Goal: Book appointment/travel/reservation

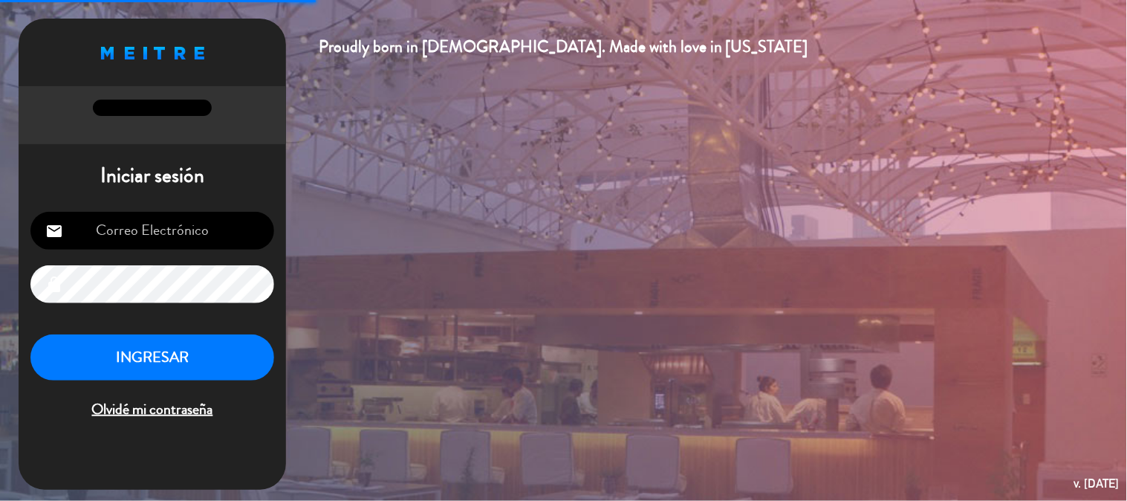
type input "[EMAIL_ADDRESS][PERSON_NAME][DOMAIN_NAME]"
click at [209, 347] on button "INGRESAR" at bounding box center [152, 357] width 244 height 47
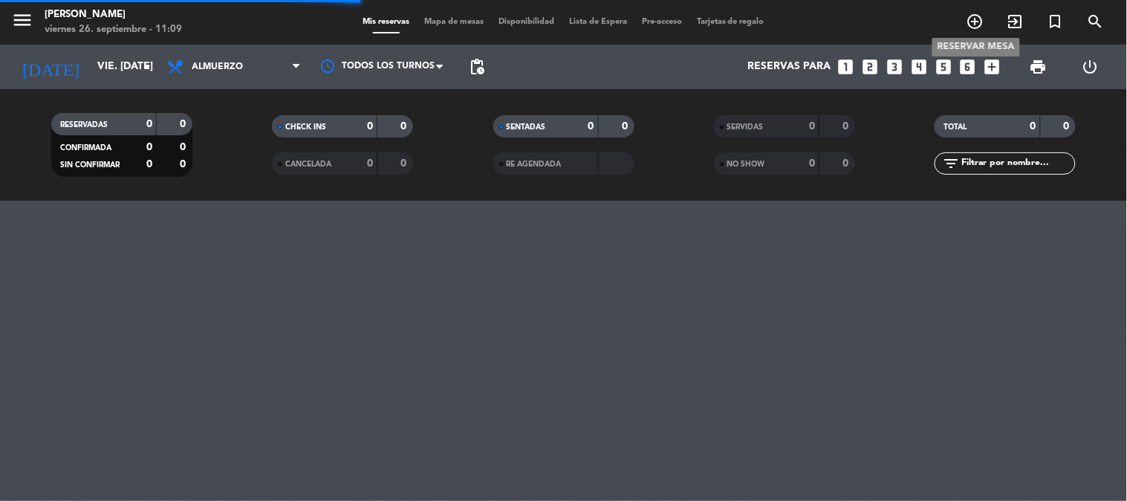
click at [977, 22] on icon "add_circle_outline" at bounding box center [976, 22] width 18 height 18
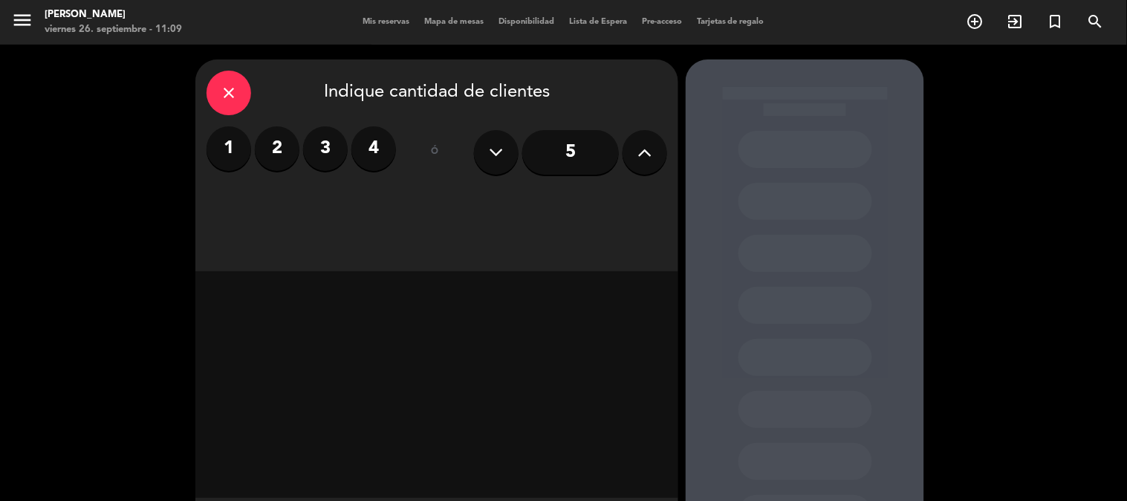
click at [369, 145] on label "4" at bounding box center [373, 148] width 45 height 45
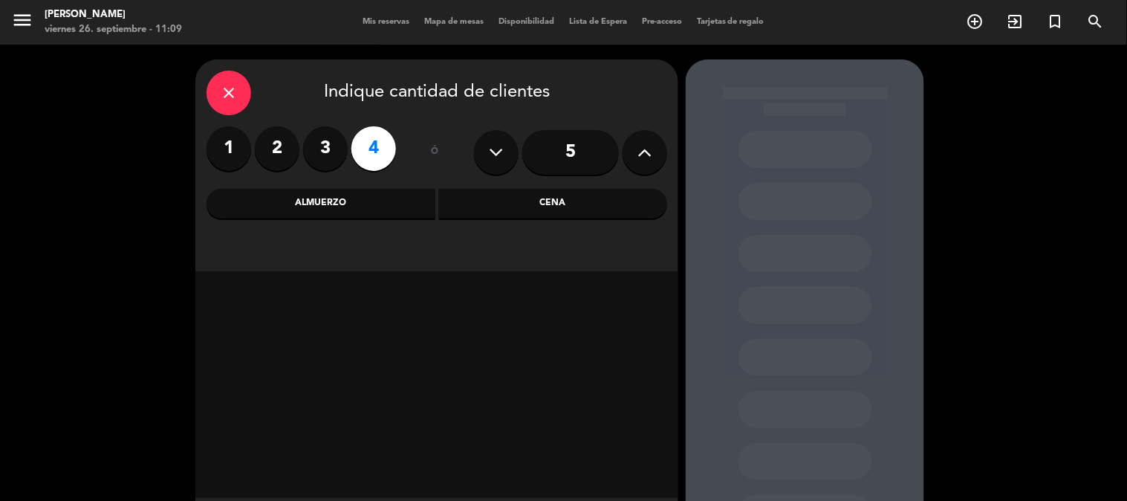
click at [395, 205] on div "Almuerzo" at bounding box center [321, 204] width 229 height 30
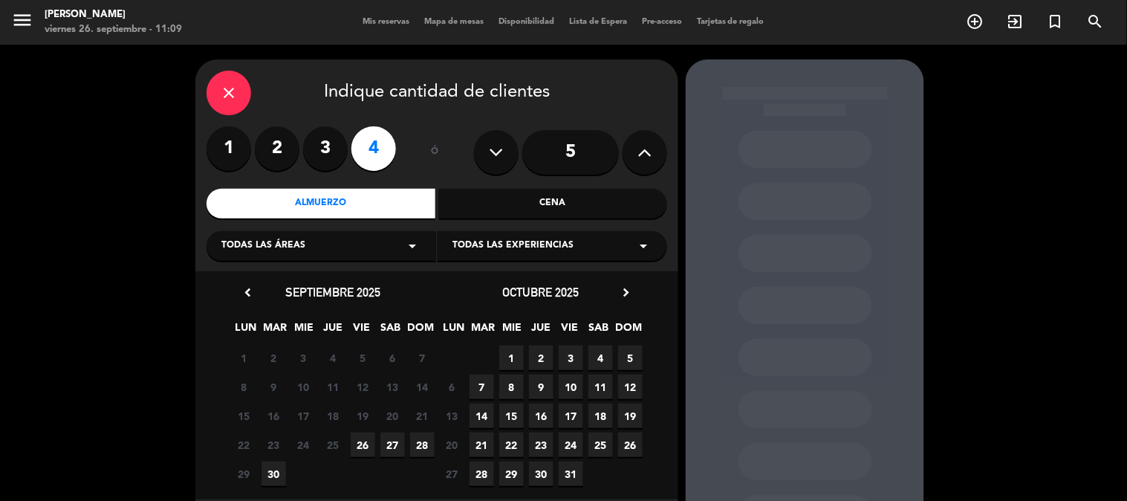
click at [396, 446] on span "27" at bounding box center [392, 444] width 25 height 25
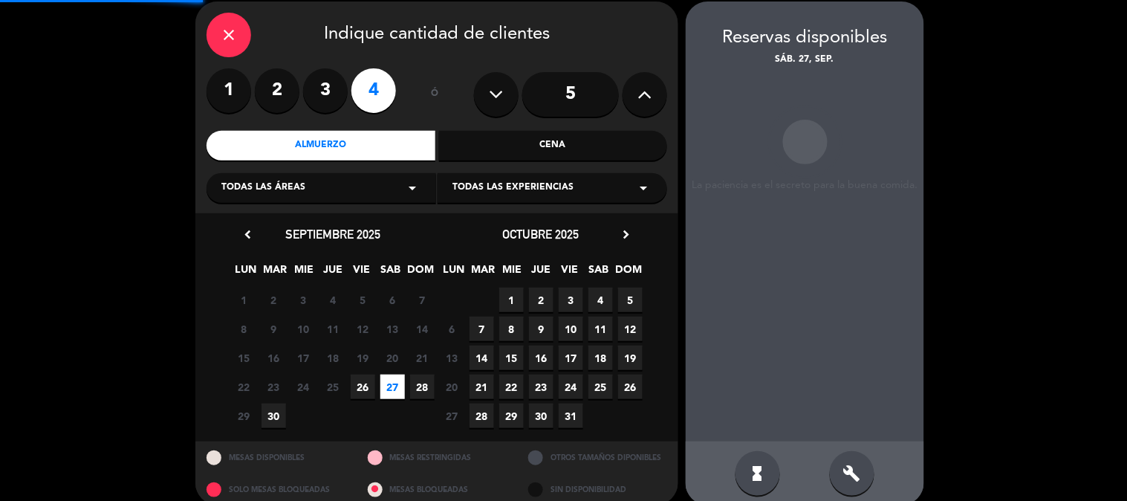
scroll to position [59, 0]
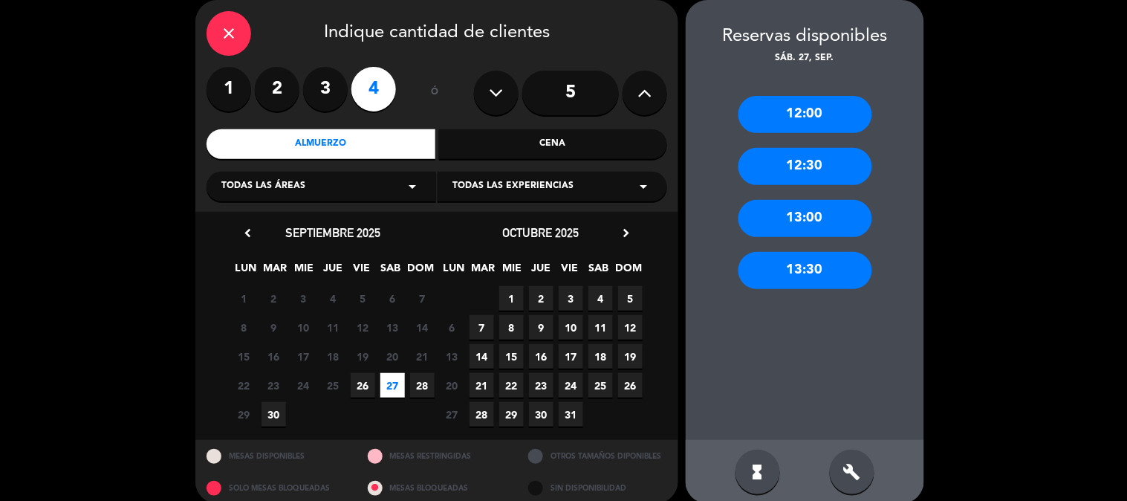
click at [836, 224] on div "13:00" at bounding box center [806, 218] width 134 height 37
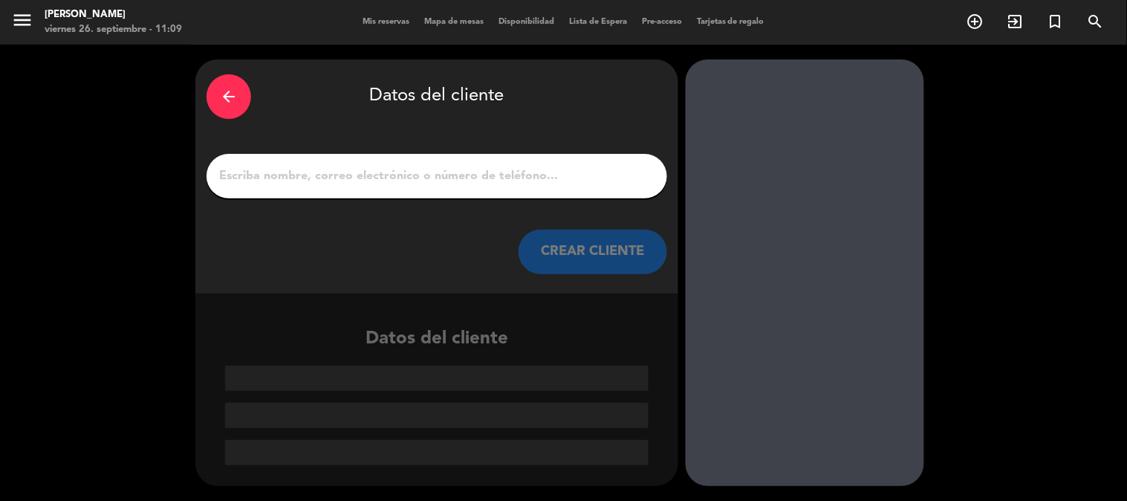
scroll to position [0, 0]
click at [317, 184] on input "1" at bounding box center [437, 176] width 438 height 21
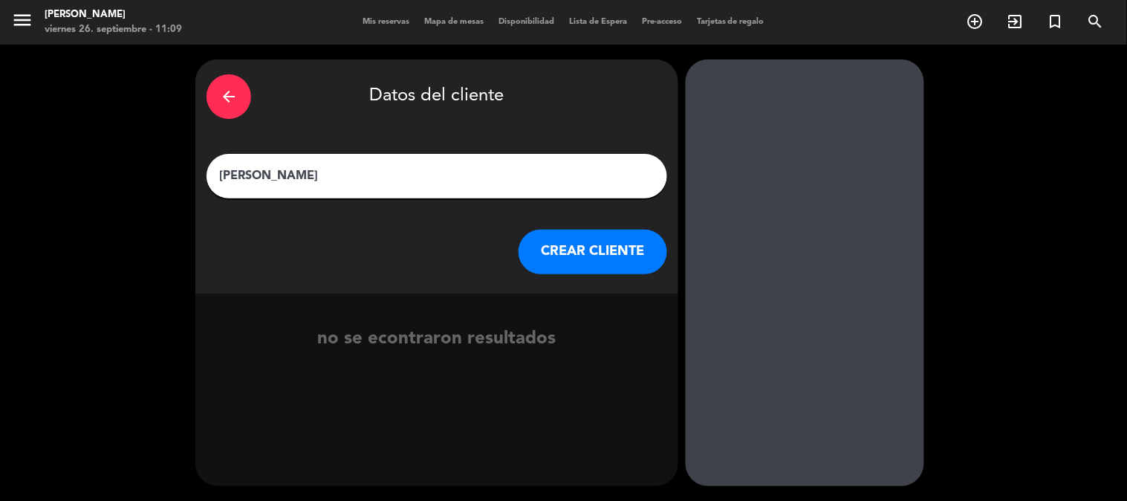
type input "[PERSON_NAME]"
click at [619, 260] on button "CREAR CLIENTE" at bounding box center [593, 252] width 149 height 45
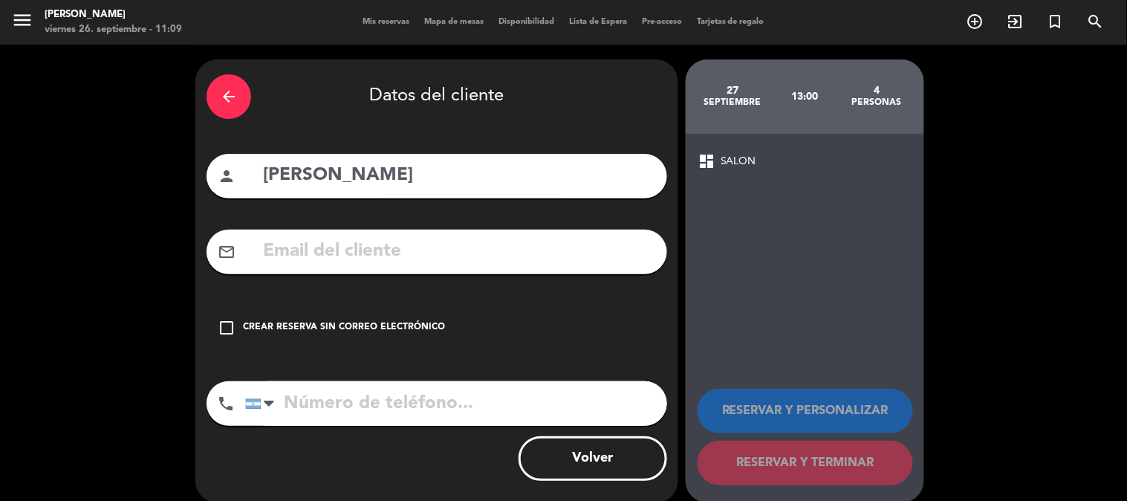
click at [260, 323] on div "Crear reserva sin correo electrónico" at bounding box center [344, 327] width 202 height 15
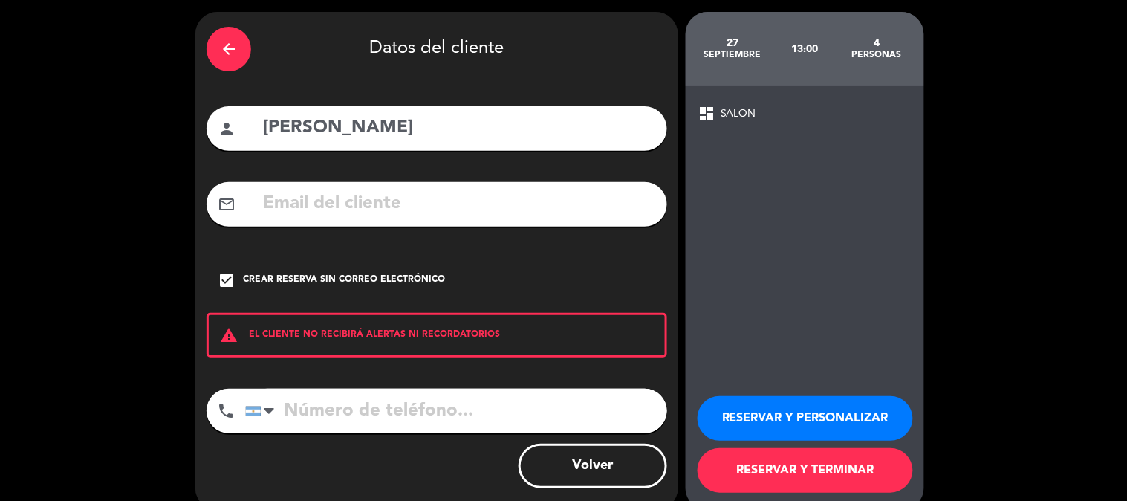
scroll to position [71, 0]
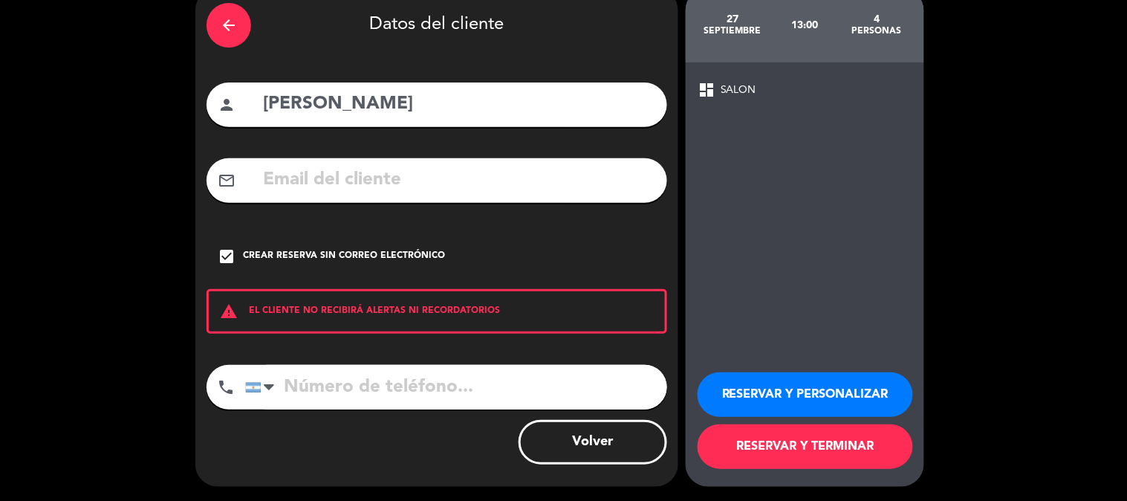
click at [765, 444] on button "RESERVAR Y TERMINAR" at bounding box center [805, 446] width 215 height 45
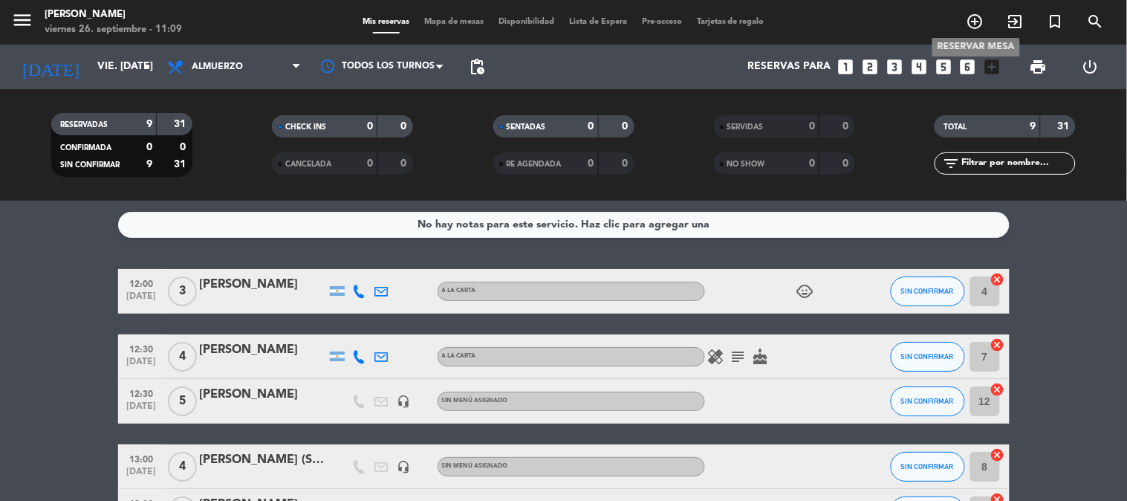
click at [979, 22] on icon "add_circle_outline" at bounding box center [976, 22] width 18 height 18
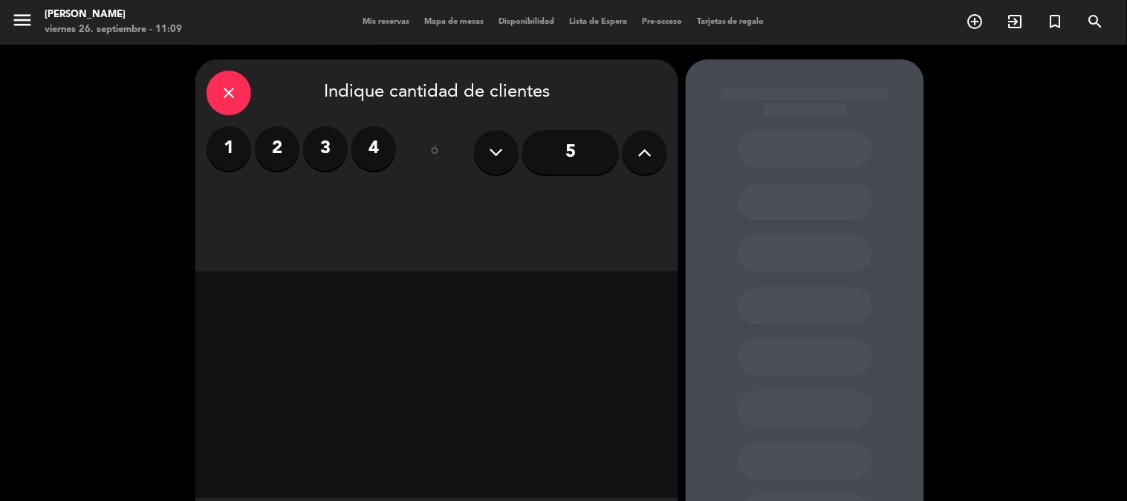
click at [324, 144] on label "3" at bounding box center [325, 148] width 45 height 45
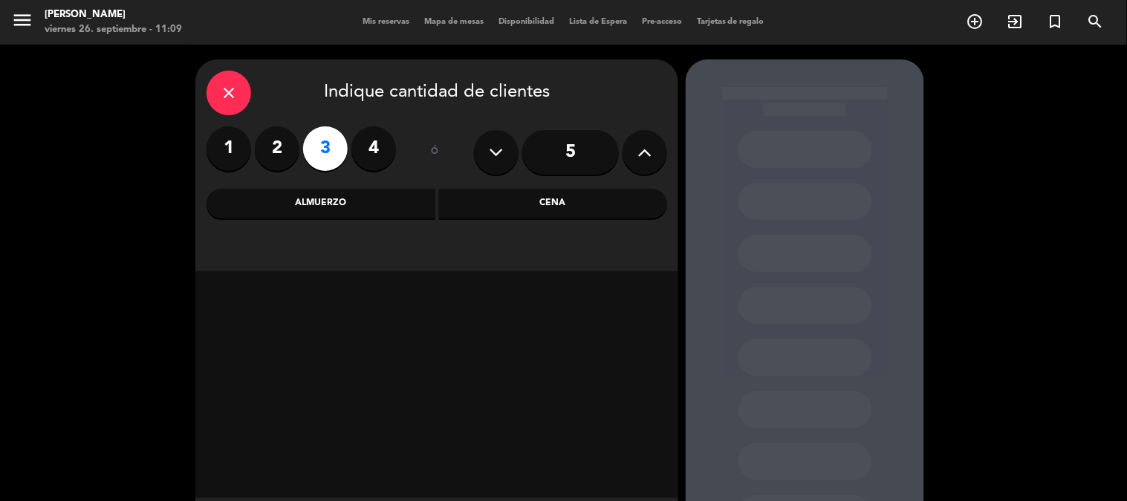
click at [329, 192] on div "Almuerzo" at bounding box center [321, 204] width 229 height 30
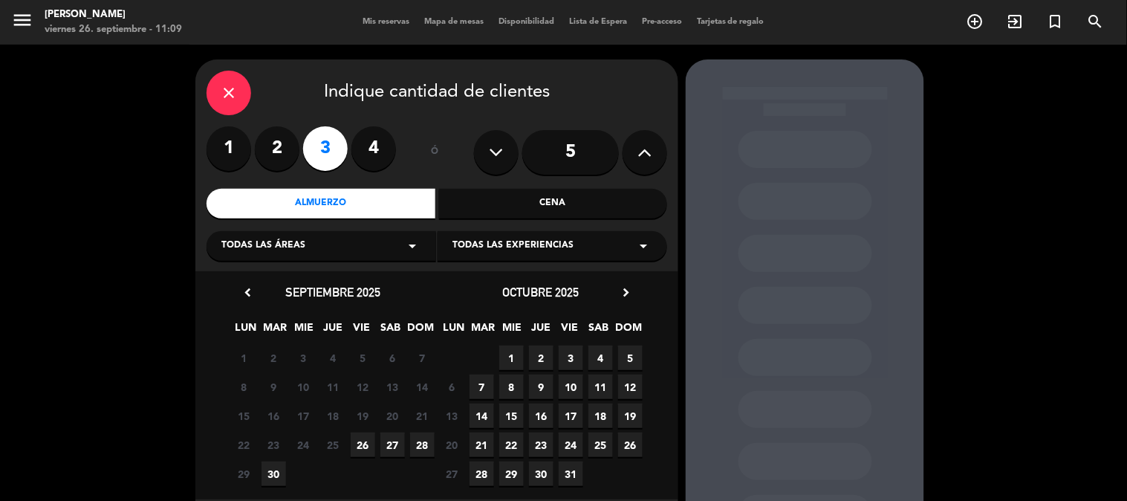
click at [394, 436] on span "27" at bounding box center [392, 444] width 25 height 25
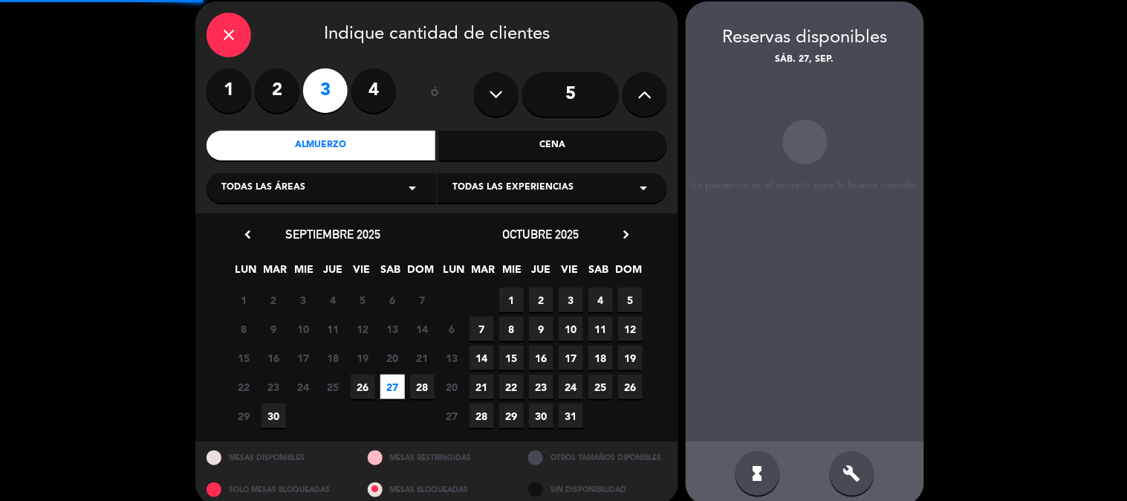
scroll to position [59, 0]
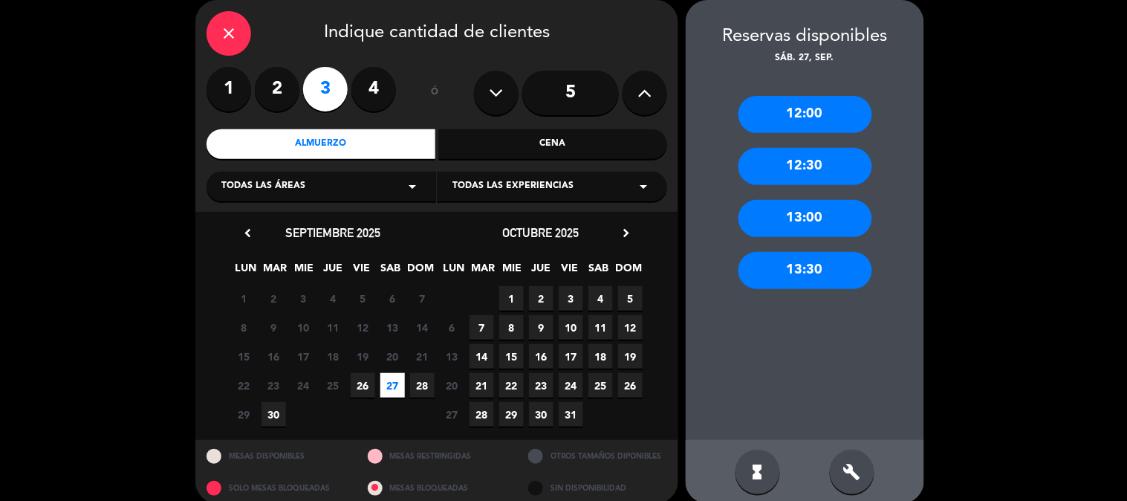
click at [808, 207] on div "13:00" at bounding box center [806, 218] width 134 height 37
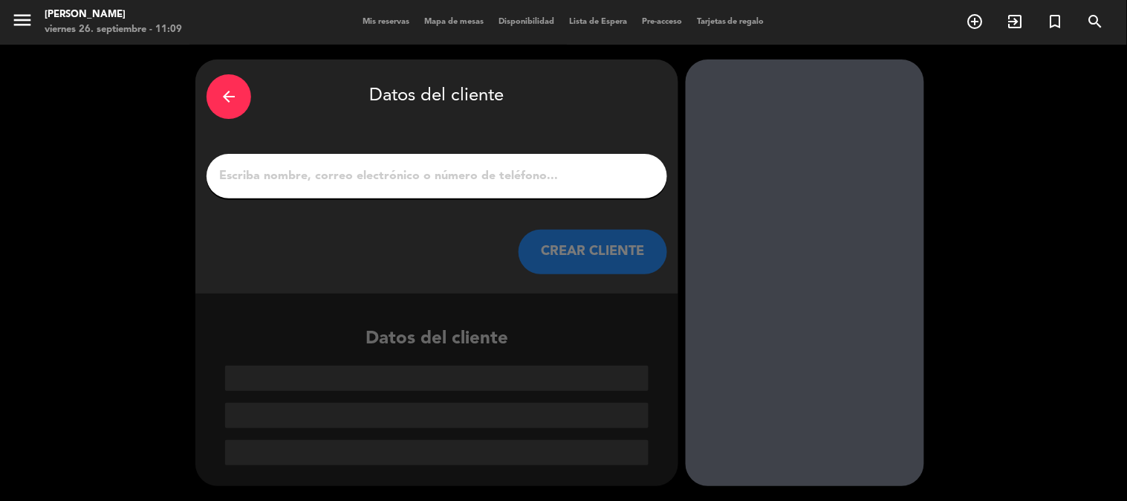
scroll to position [0, 0]
click at [373, 178] on input "1" at bounding box center [437, 176] width 438 height 21
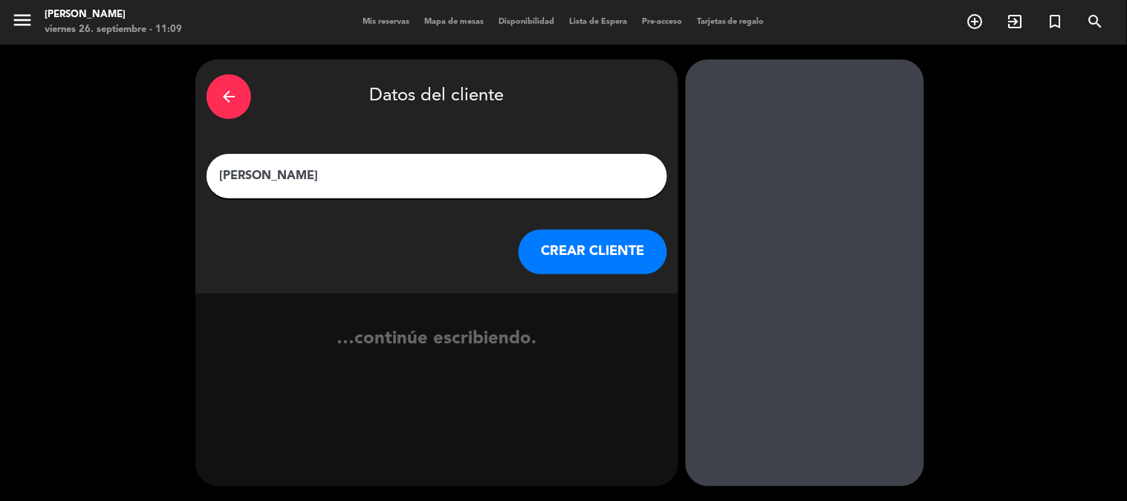
type input "[PERSON_NAME]"
click at [574, 251] on button "CREAR CLIENTE" at bounding box center [593, 252] width 149 height 45
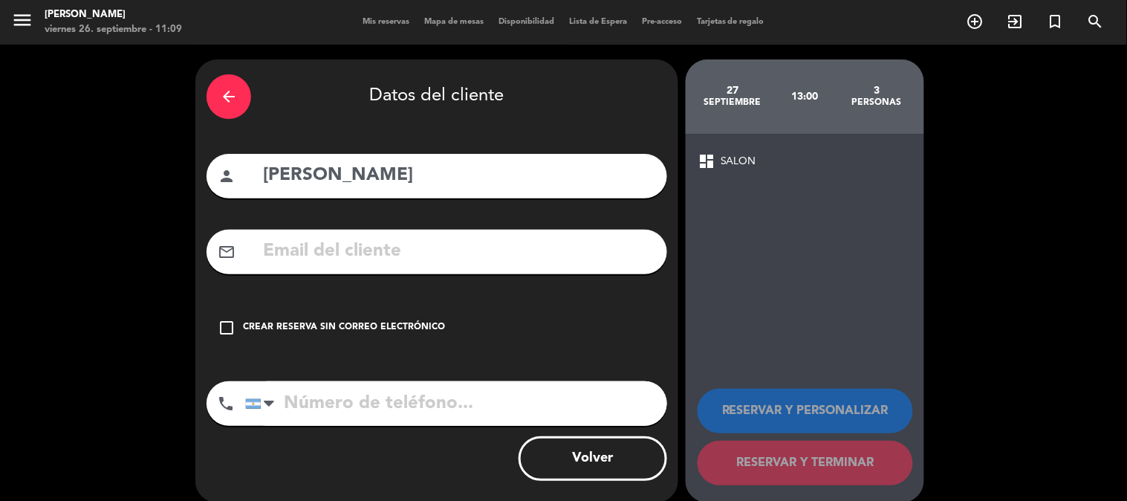
click at [290, 331] on div "Crear reserva sin correo electrónico" at bounding box center [344, 327] width 202 height 15
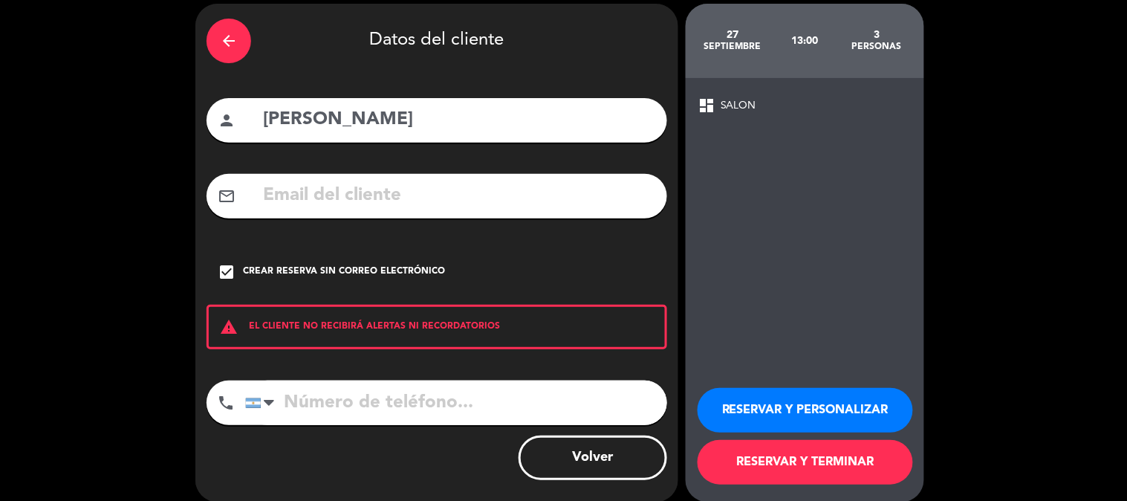
scroll to position [71, 0]
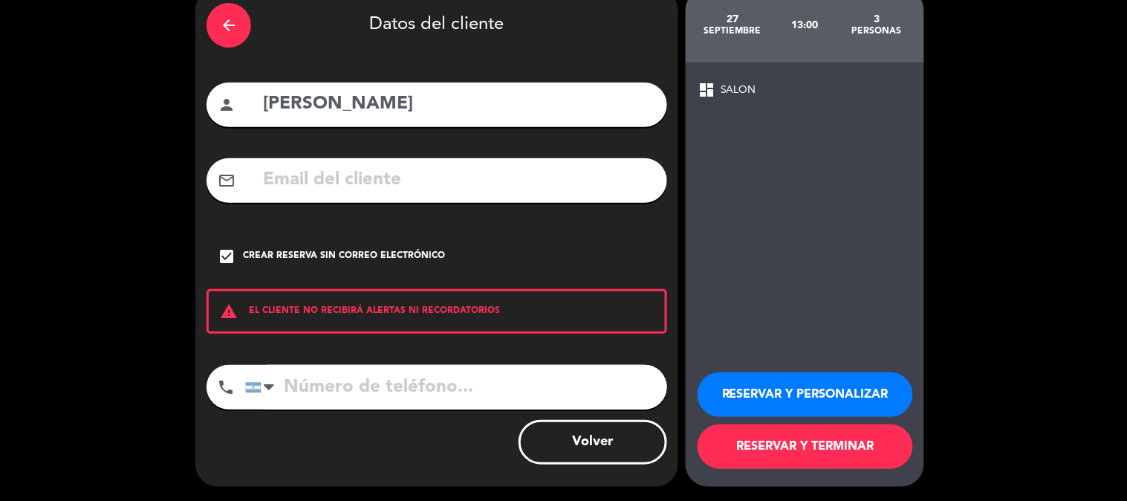
click at [794, 449] on button "RESERVAR Y TERMINAR" at bounding box center [805, 446] width 215 height 45
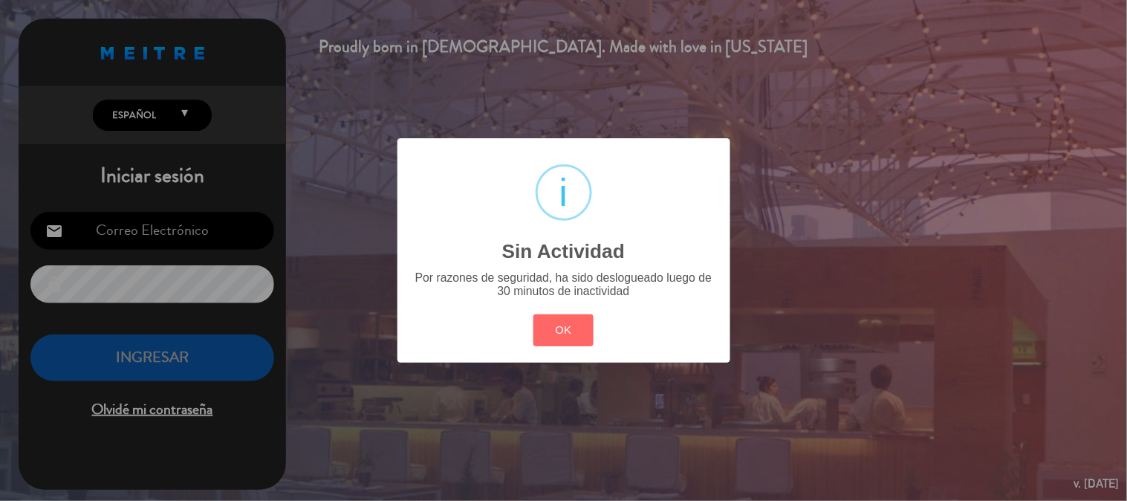
type input "[EMAIL_ADDRESS][PERSON_NAME][DOMAIN_NAME]"
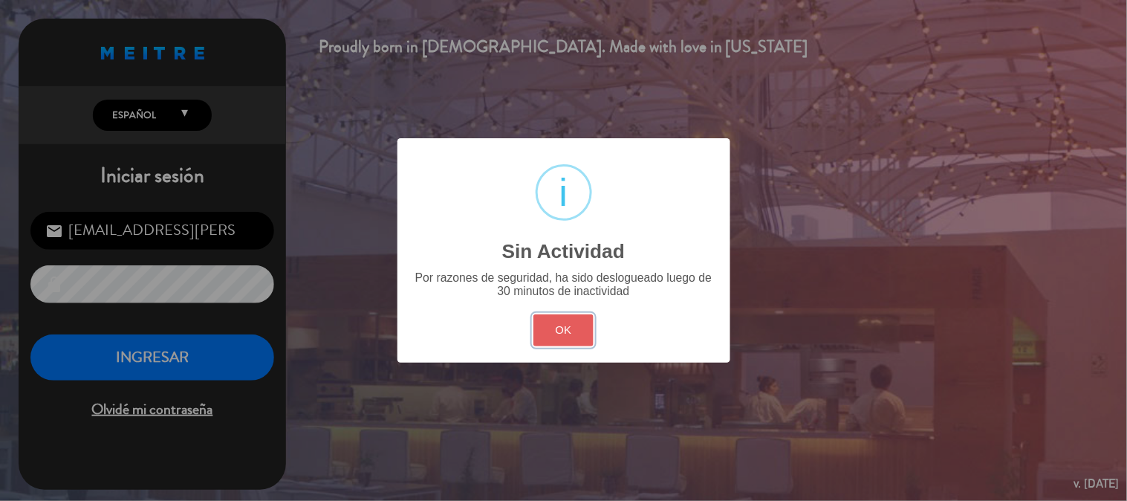
click at [551, 324] on button "OK" at bounding box center [564, 330] width 60 height 32
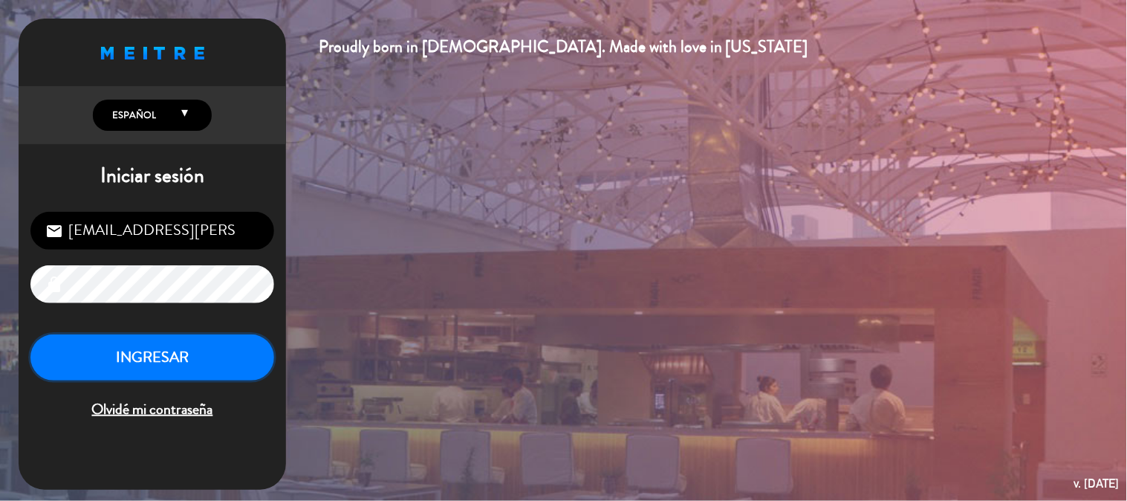
click at [154, 359] on button "INGRESAR" at bounding box center [152, 357] width 244 height 47
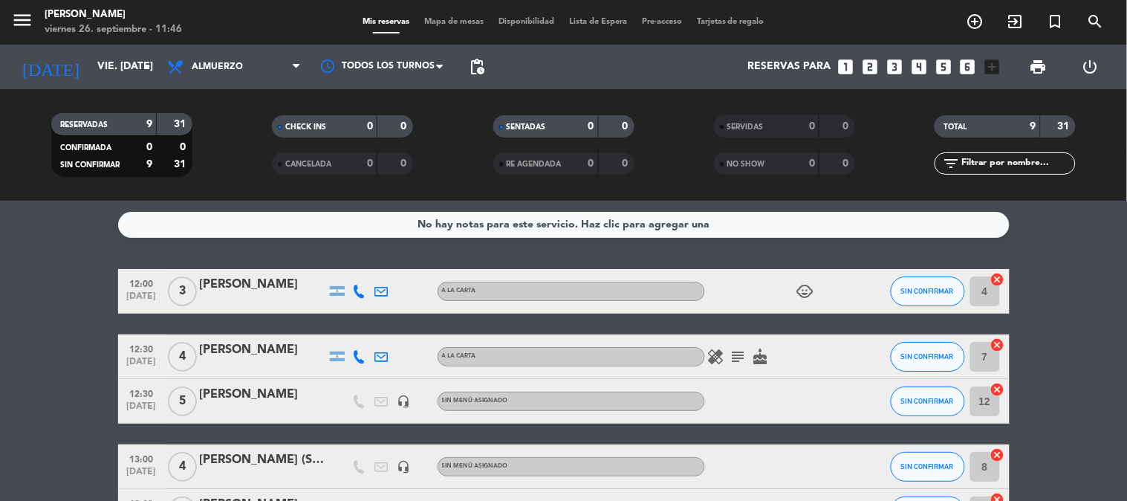
click at [65, 257] on div "No hay notas para este servicio. Haz clic para agregar una 12:00 [DATE] 3 [PERS…" at bounding box center [563, 351] width 1127 height 300
click at [479, 59] on span "pending_actions" at bounding box center [477, 67] width 18 height 18
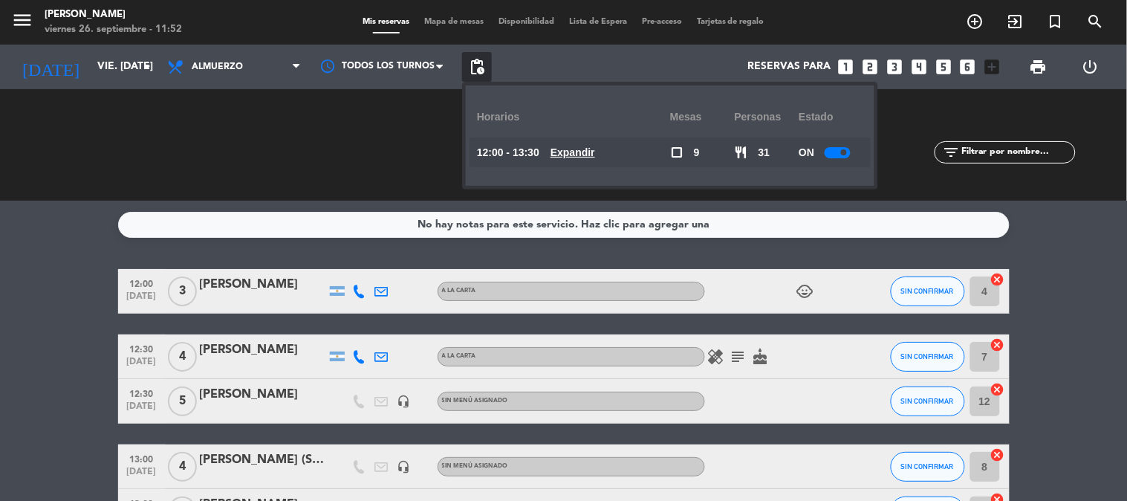
click at [840, 154] on div at bounding box center [838, 152] width 26 height 11
click at [300, 130] on div "CHECK INS 0 0 CANCELADA 0 0" at bounding box center [342, 145] width 221 height 82
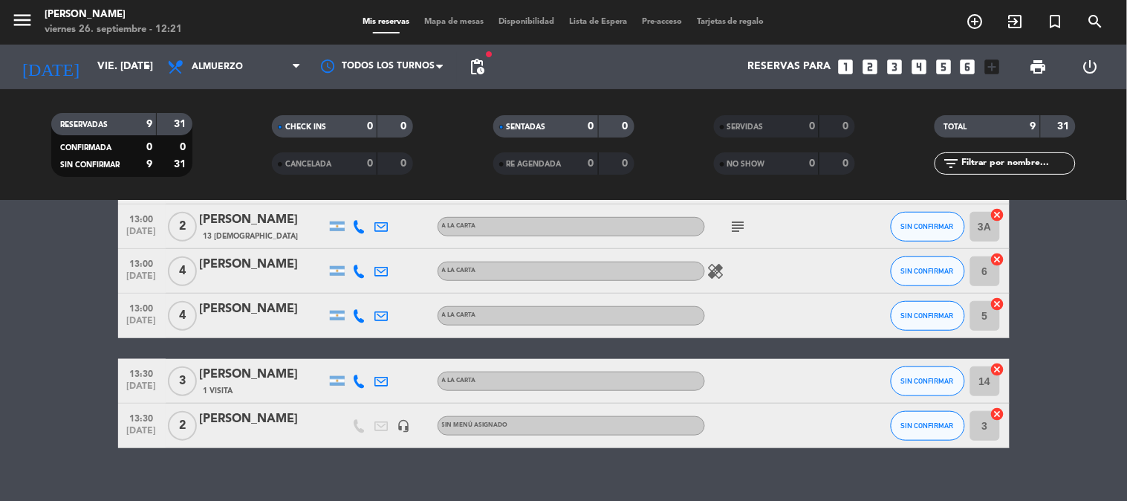
scroll to position [305, 0]
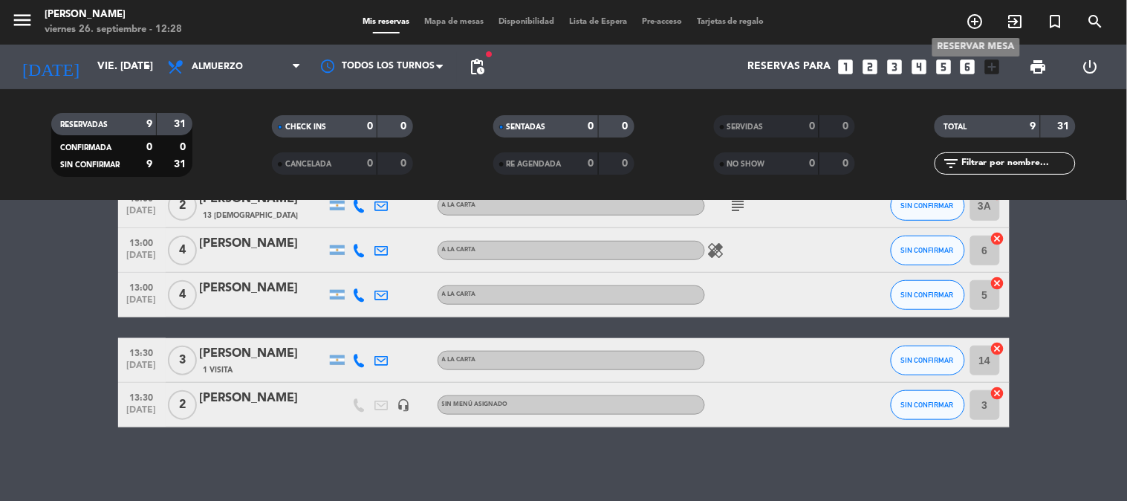
click at [978, 13] on icon "add_circle_outline" at bounding box center [976, 22] width 18 height 18
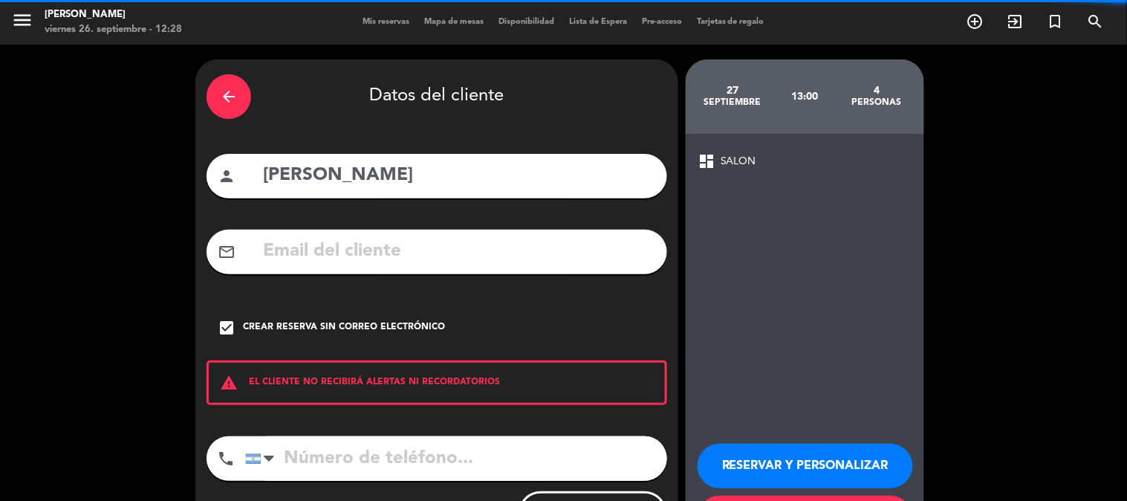
click at [239, 107] on div "arrow_back" at bounding box center [229, 96] width 45 height 45
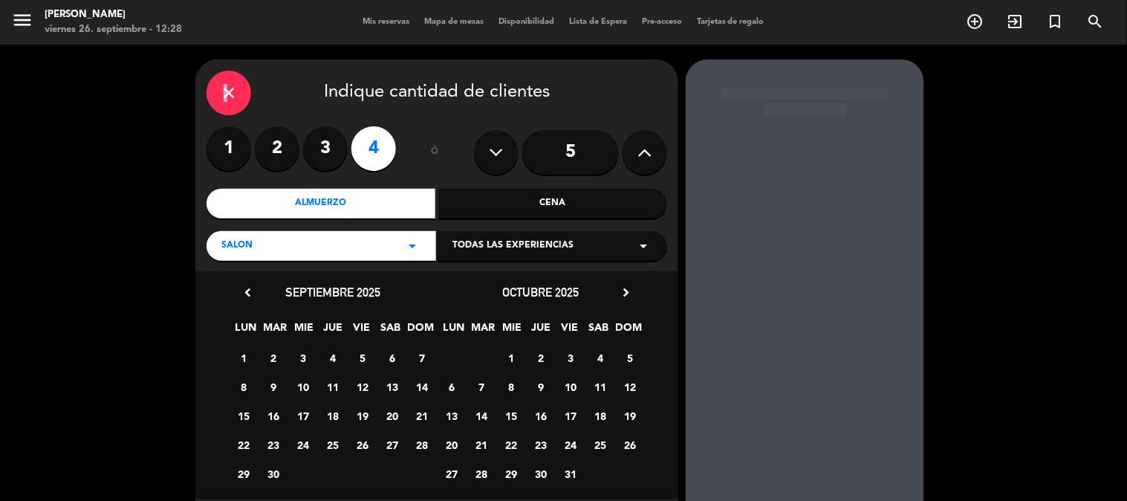
click at [221, 85] on icon "close" at bounding box center [229, 93] width 18 height 18
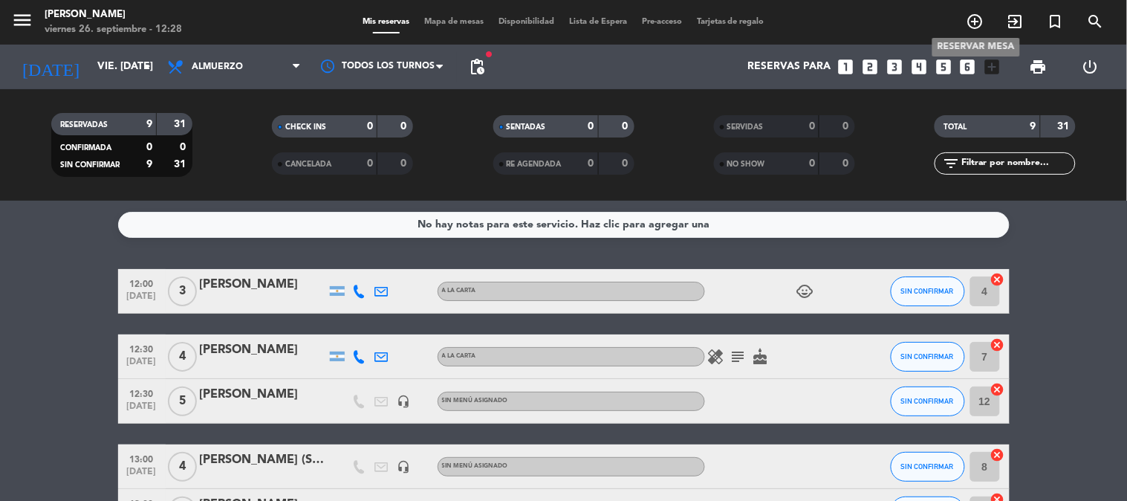
click at [970, 24] on icon "add_circle_outline" at bounding box center [976, 22] width 18 height 18
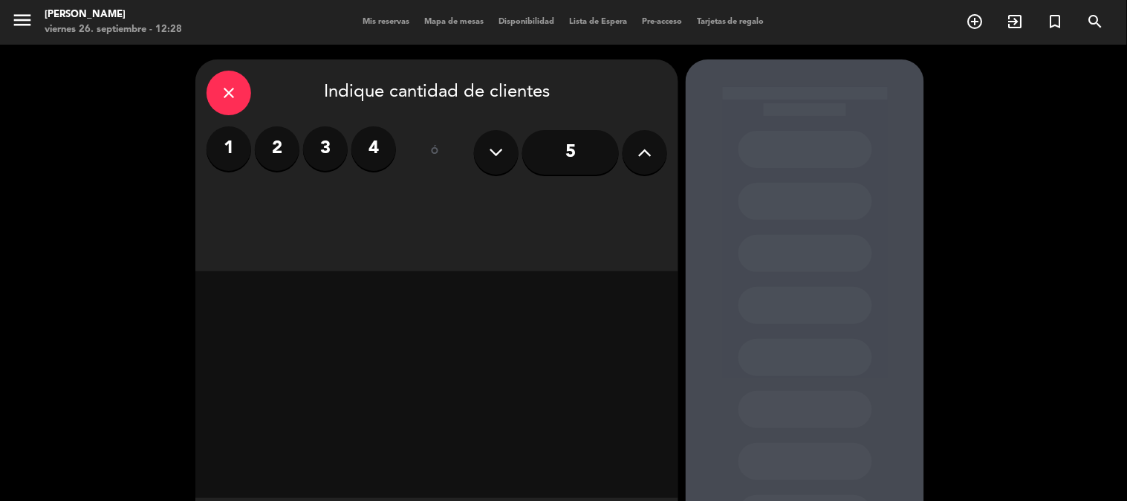
click at [575, 144] on input "5" at bounding box center [570, 152] width 97 height 45
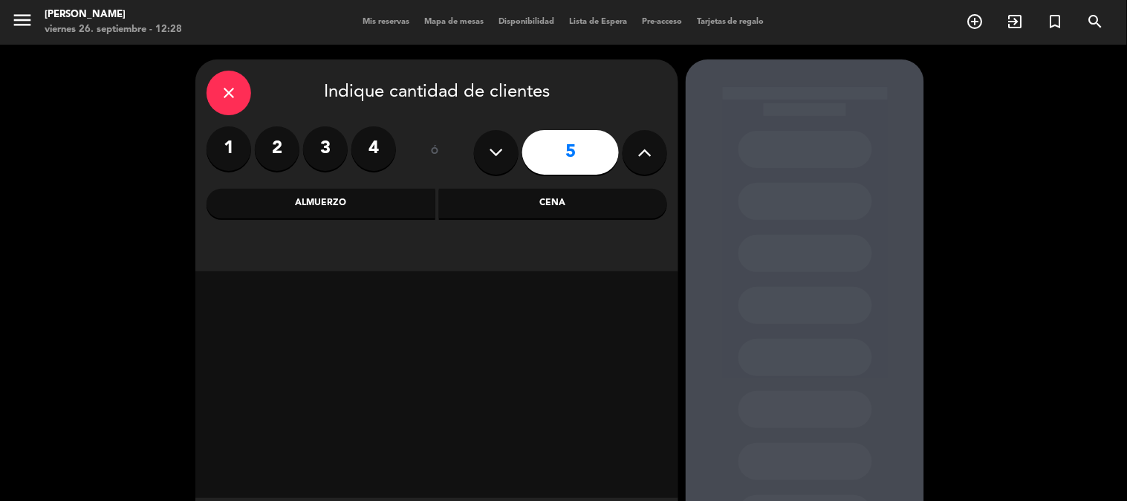
click at [558, 195] on div "Cena" at bounding box center [553, 204] width 229 height 30
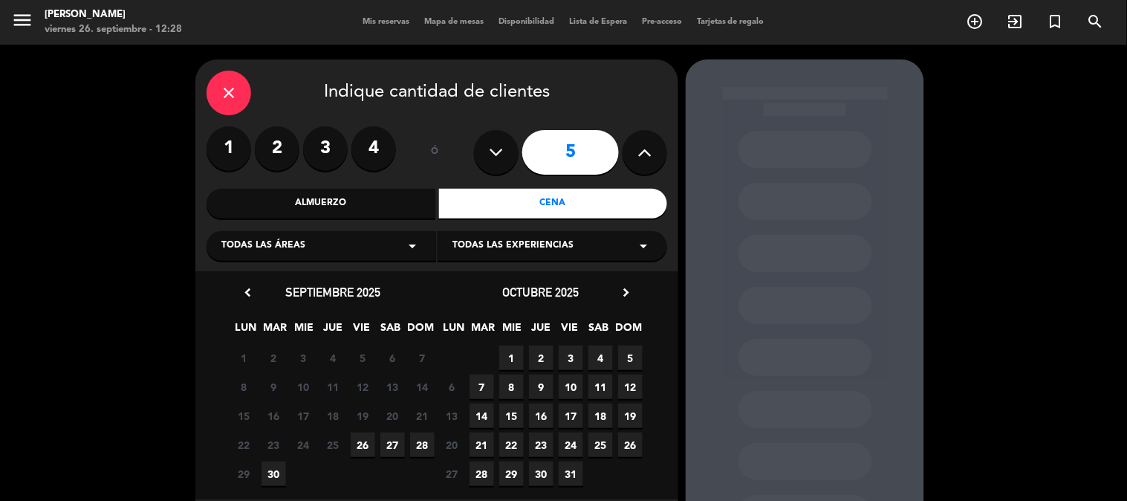
click at [626, 354] on span "5" at bounding box center [630, 358] width 25 height 25
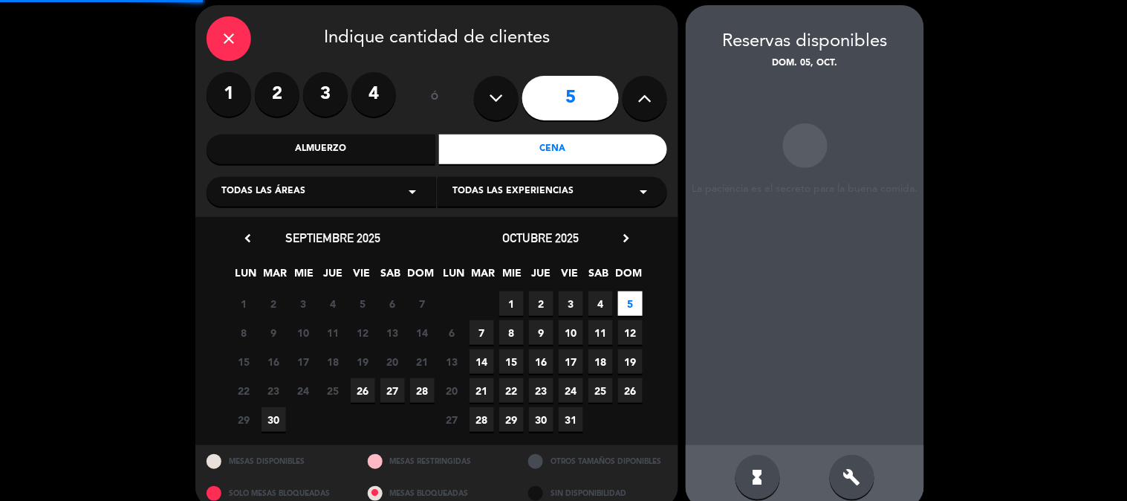
scroll to position [59, 0]
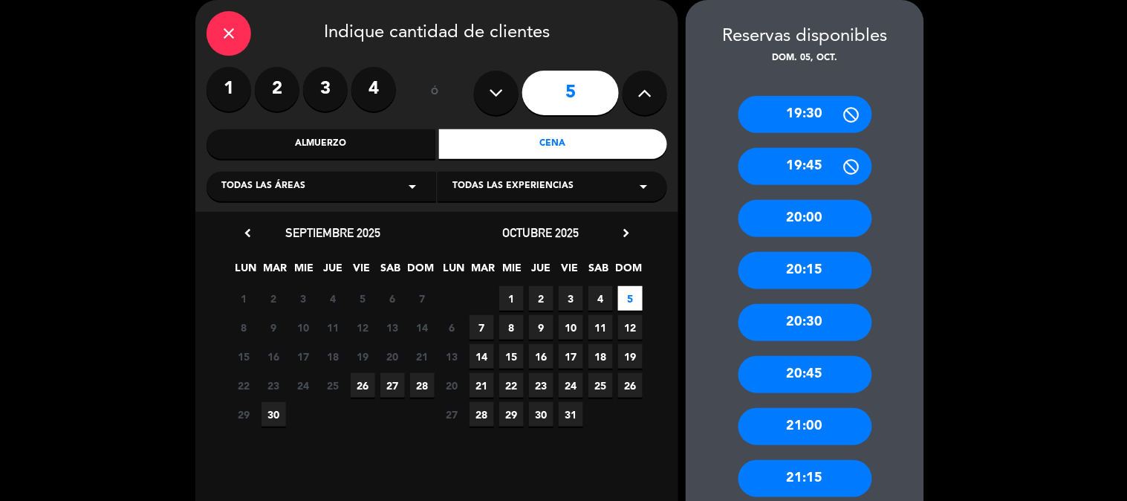
click at [837, 416] on div "21:00" at bounding box center [806, 426] width 134 height 37
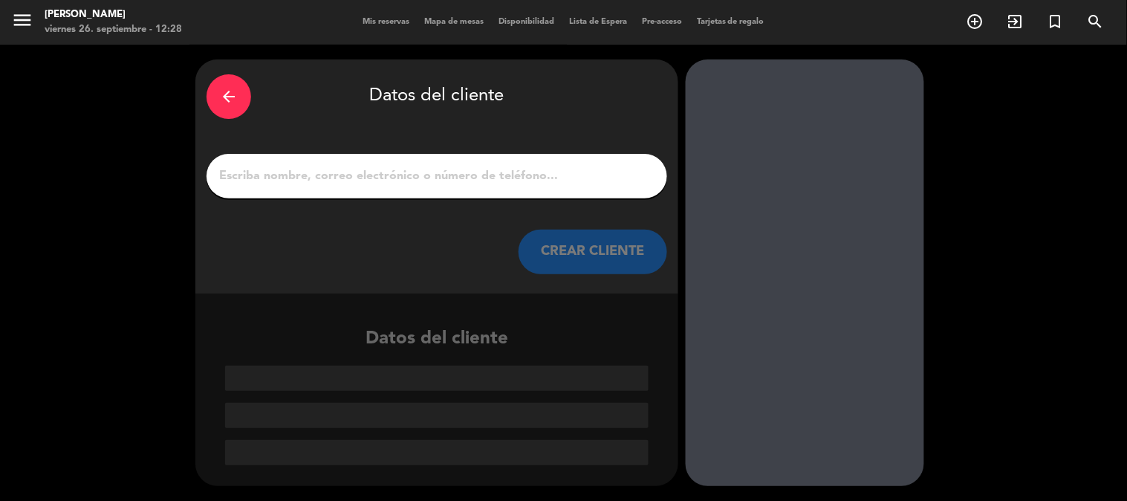
scroll to position [0, 0]
click at [447, 187] on div at bounding box center [437, 176] width 461 height 45
click at [454, 166] on input "1" at bounding box center [437, 176] width 438 height 21
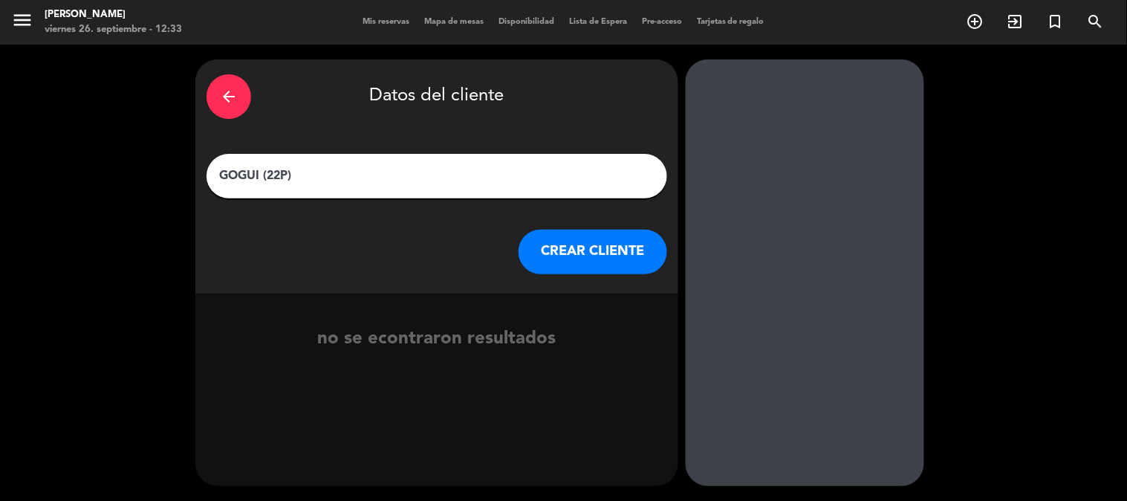
click at [217, 172] on div "GOGUI (22P)" at bounding box center [437, 176] width 461 height 45
drag, startPoint x: 259, startPoint y: 179, endPoint x: 167, endPoint y: 179, distance: 91.4
click at [167, 179] on div "arrow_back Datos del cliente GOGUI (22P) CREAR CLIENTE no se econtraron resulta…" at bounding box center [563, 273] width 1127 height 456
type input "YOWON (22P)"
click at [559, 263] on button "CREAR CLIENTE" at bounding box center [593, 252] width 149 height 45
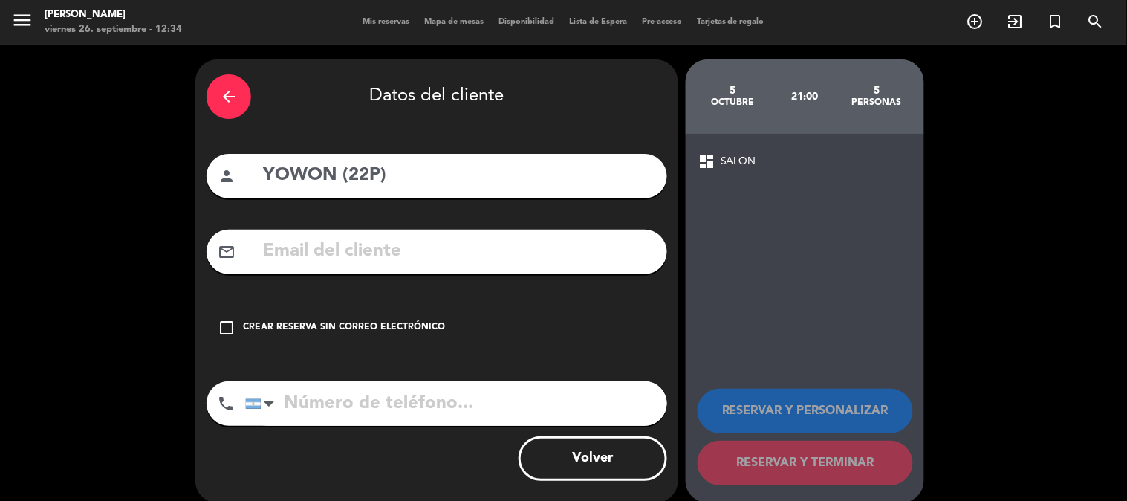
click at [224, 325] on icon "check_box_outline_blank" at bounding box center [227, 328] width 18 height 18
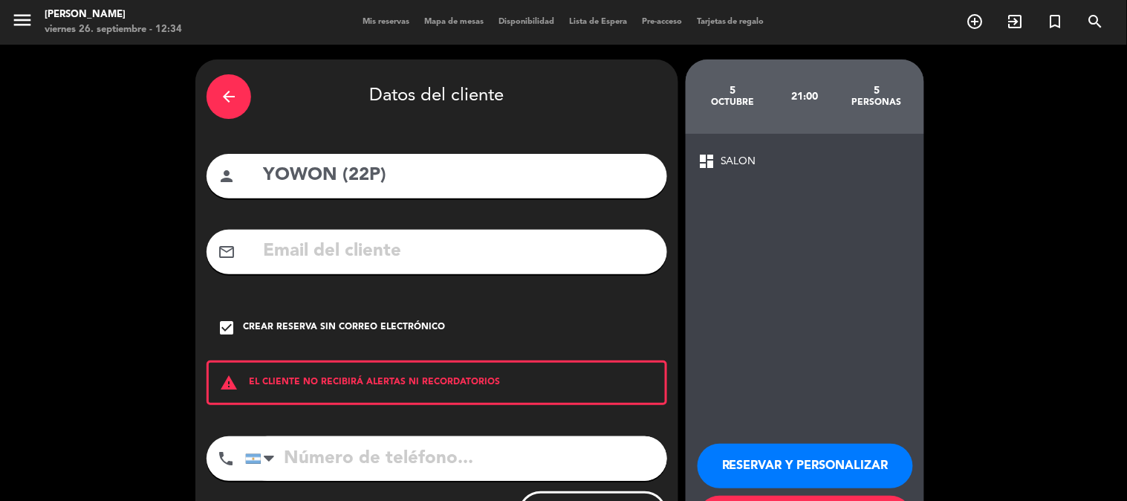
scroll to position [71, 0]
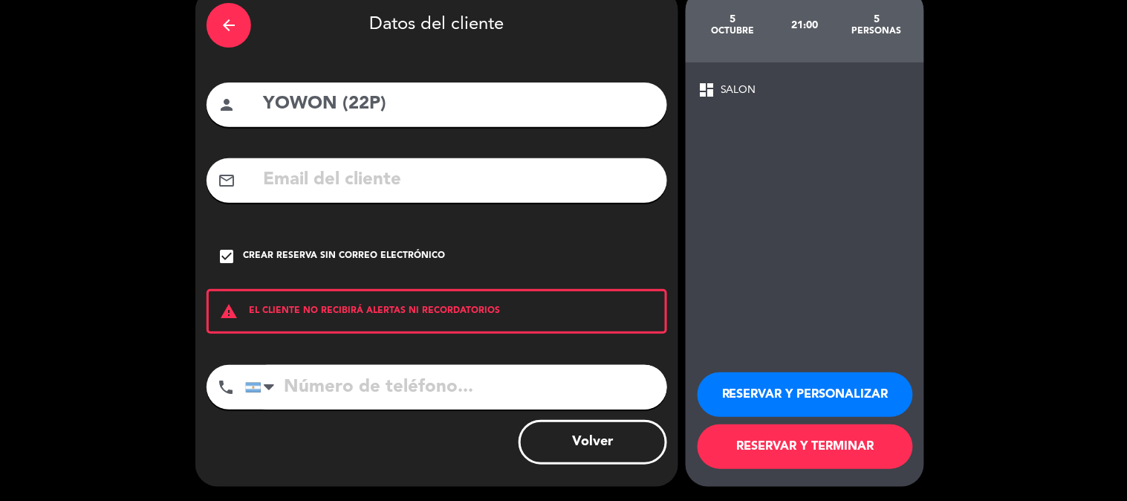
click at [851, 454] on button "RESERVAR Y TERMINAR" at bounding box center [805, 446] width 215 height 45
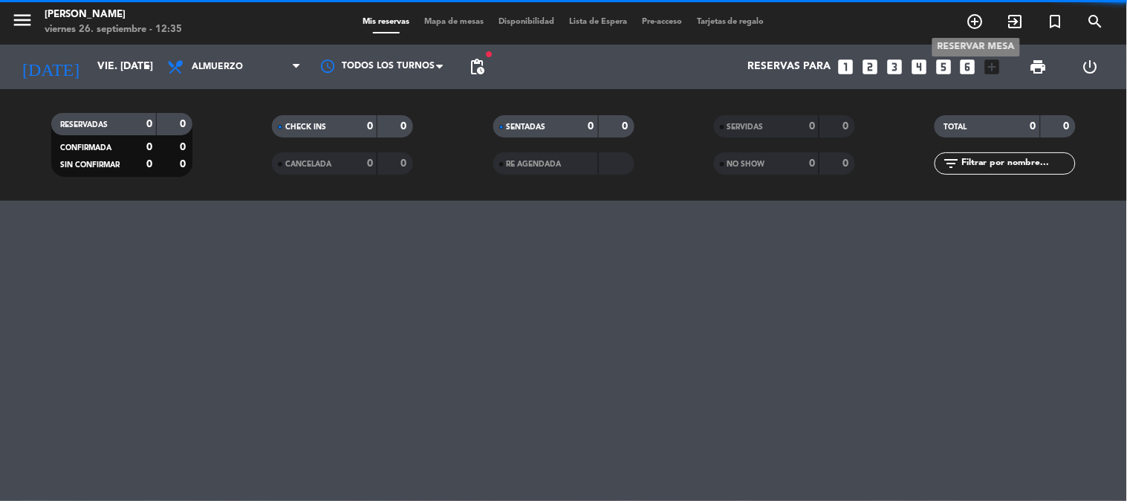
click at [973, 20] on icon "add_circle_outline" at bounding box center [976, 22] width 18 height 18
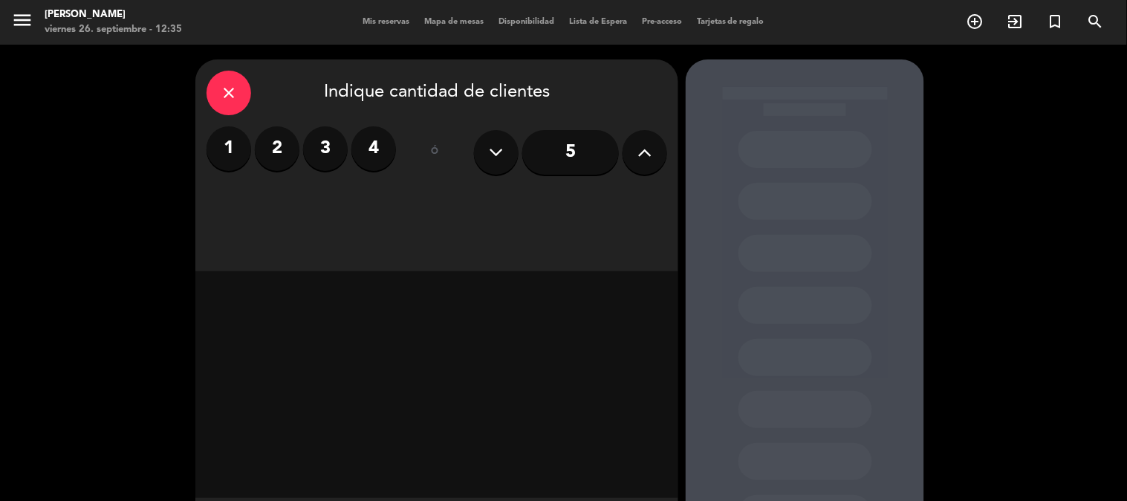
click at [651, 157] on icon at bounding box center [645, 152] width 14 height 22
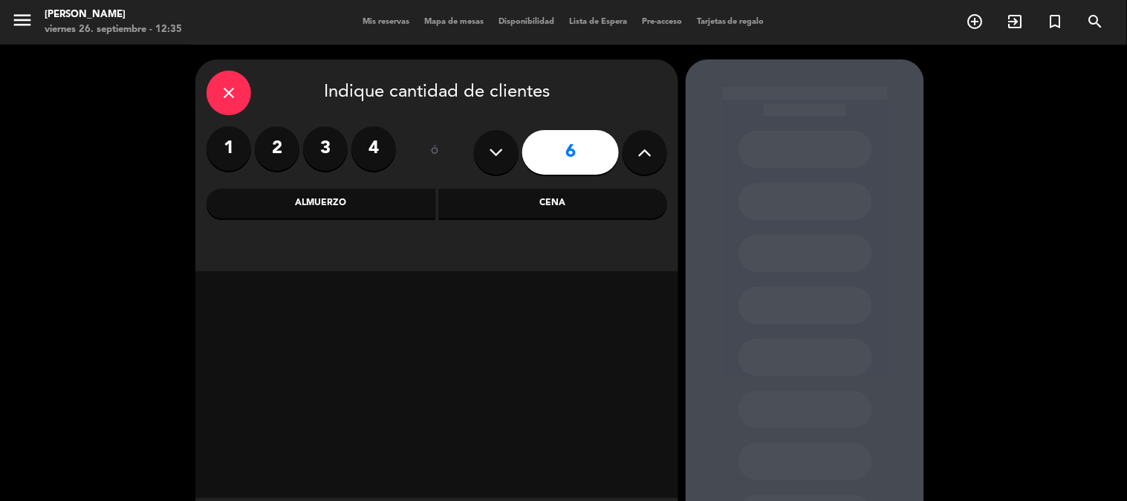
click at [487, 147] on button at bounding box center [496, 152] width 45 height 45
type input "5"
click at [528, 193] on div "Cena" at bounding box center [553, 204] width 229 height 30
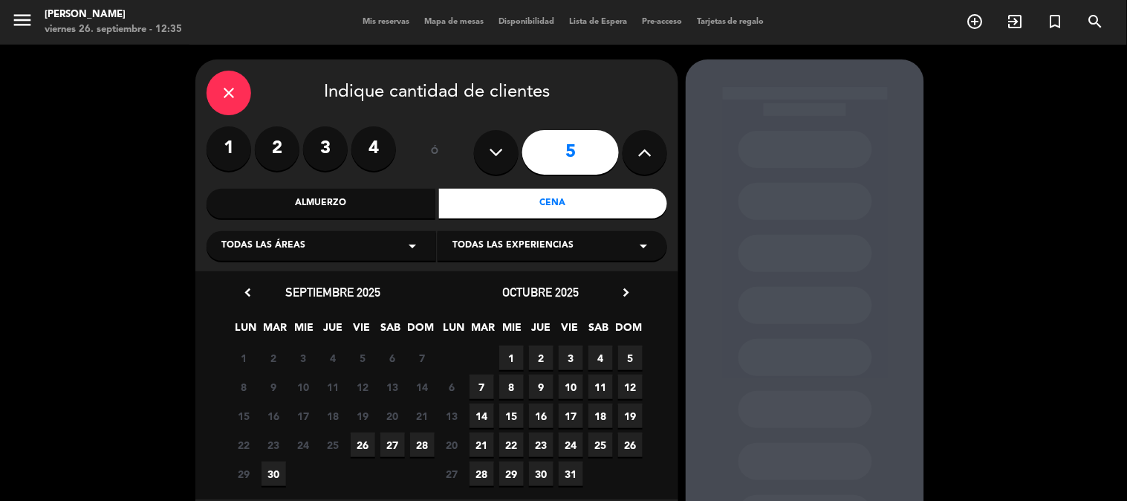
click at [628, 357] on span "5" at bounding box center [630, 358] width 25 height 25
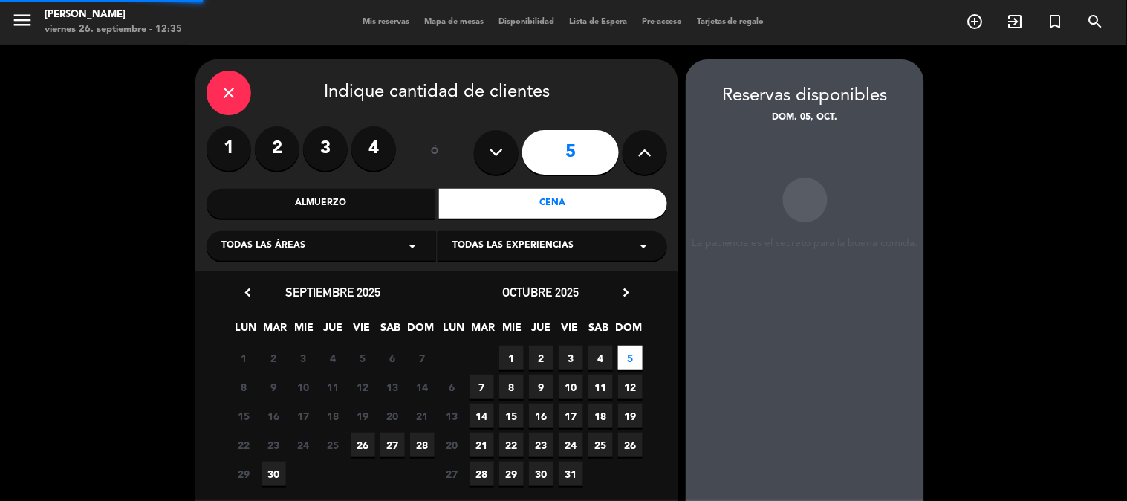
scroll to position [59, 0]
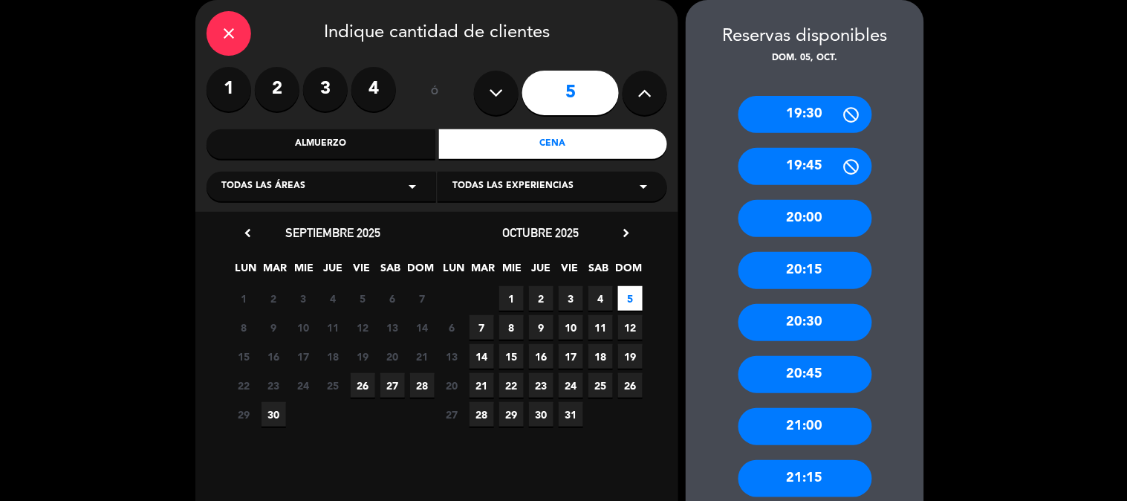
click at [797, 425] on div "21:00" at bounding box center [806, 426] width 134 height 37
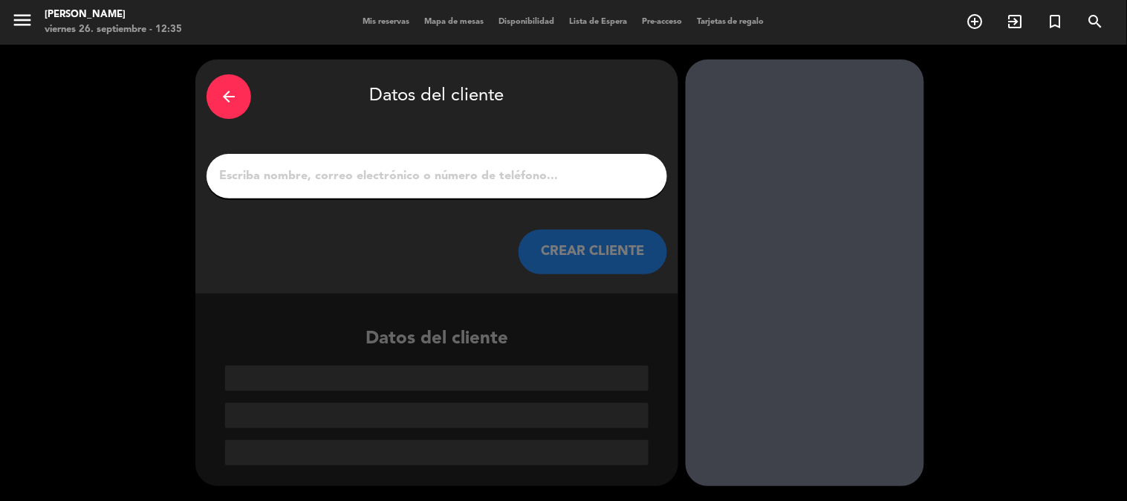
click at [302, 184] on input "1" at bounding box center [437, 176] width 438 height 21
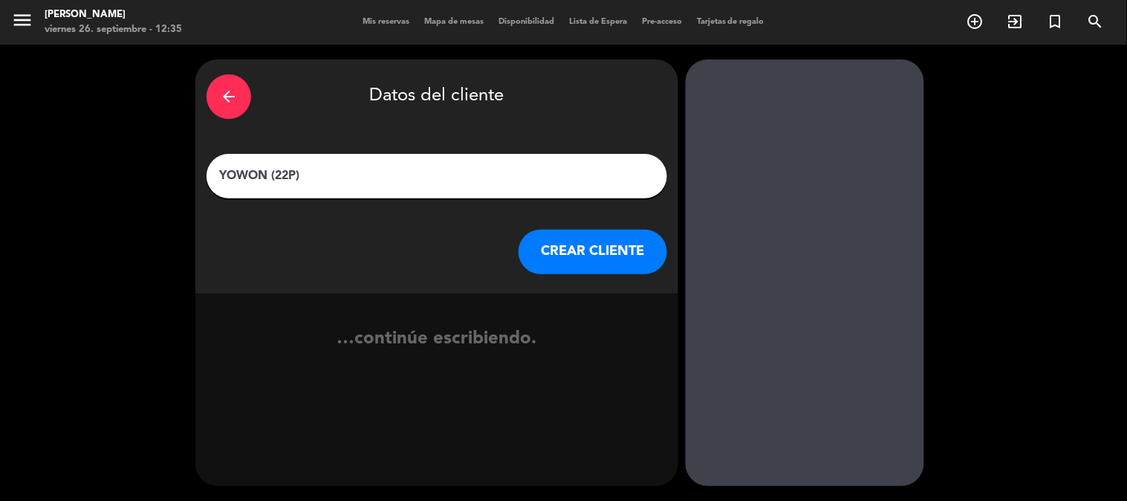
type input "YOWON (22P)"
click at [590, 253] on button "CREAR CLIENTE" at bounding box center [593, 252] width 149 height 45
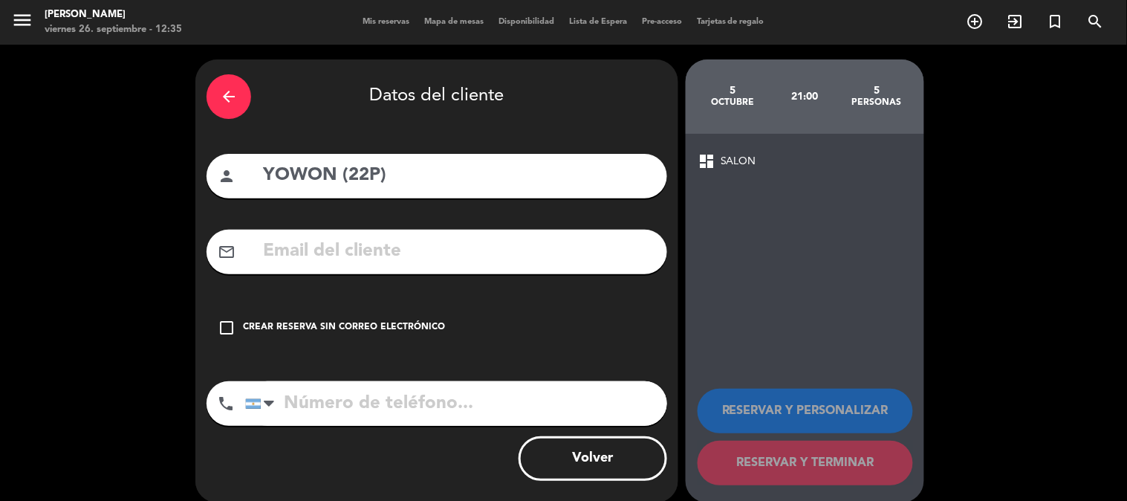
click at [269, 330] on div "Crear reserva sin correo electrónico" at bounding box center [344, 327] width 202 height 15
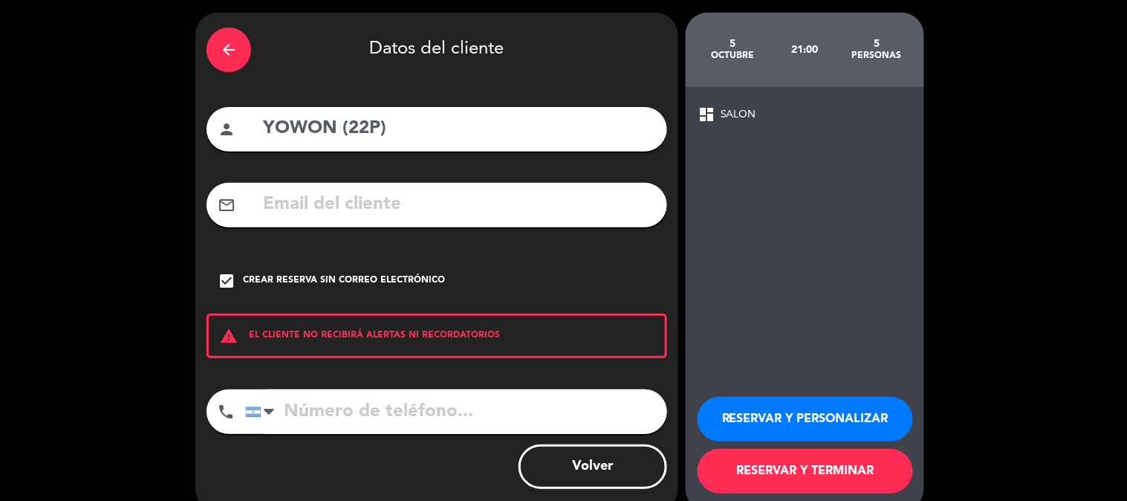
scroll to position [71, 0]
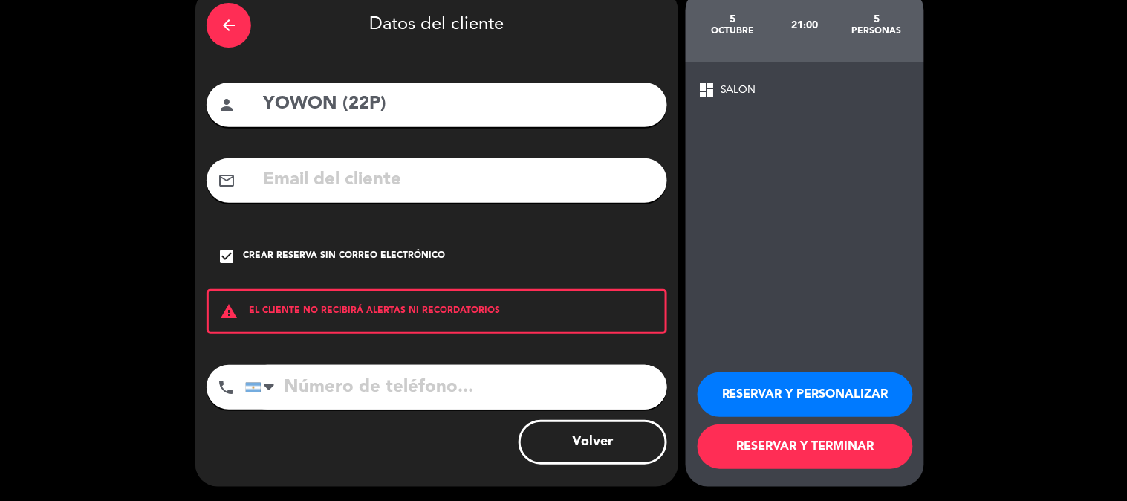
click at [840, 444] on button "RESERVAR Y TERMINAR" at bounding box center [805, 446] width 215 height 45
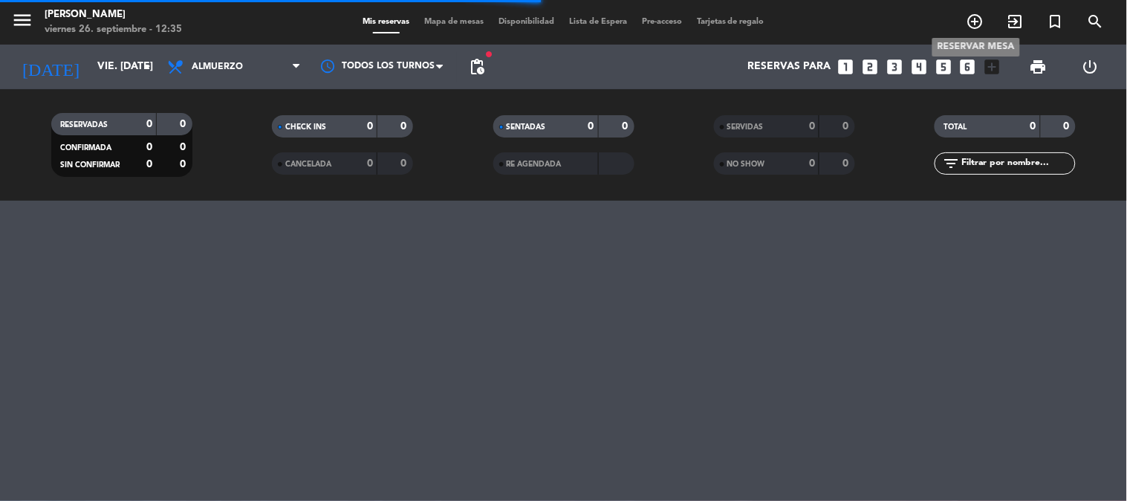
click at [985, 15] on icon "add_circle_outline" at bounding box center [976, 22] width 18 height 18
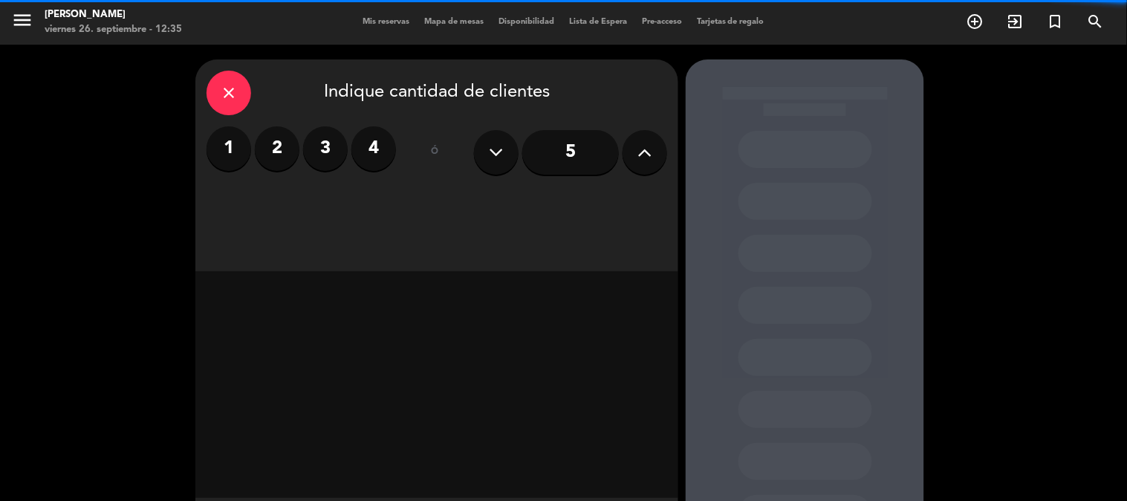
click at [577, 161] on input "5" at bounding box center [570, 152] width 97 height 45
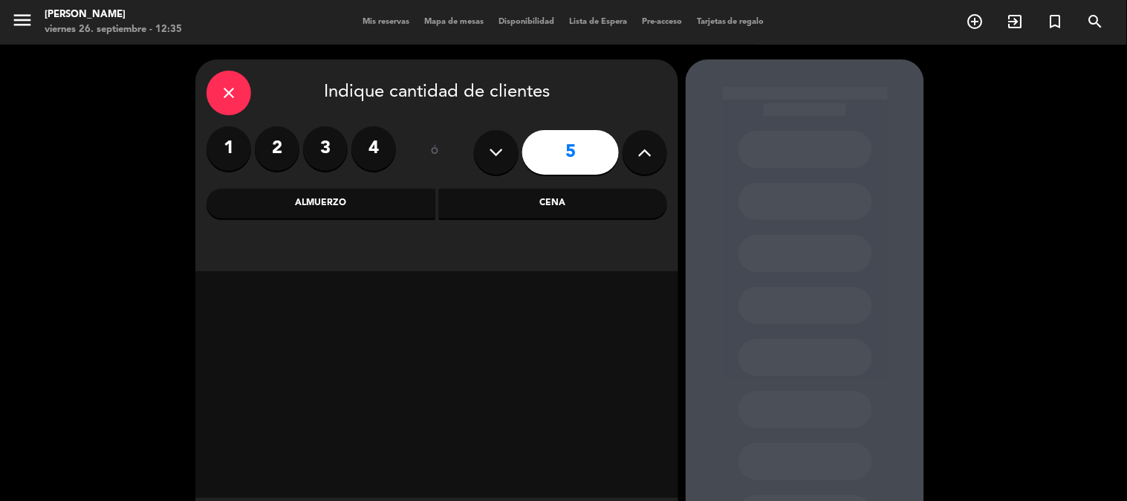
click at [535, 217] on div "Cena" at bounding box center [553, 204] width 229 height 30
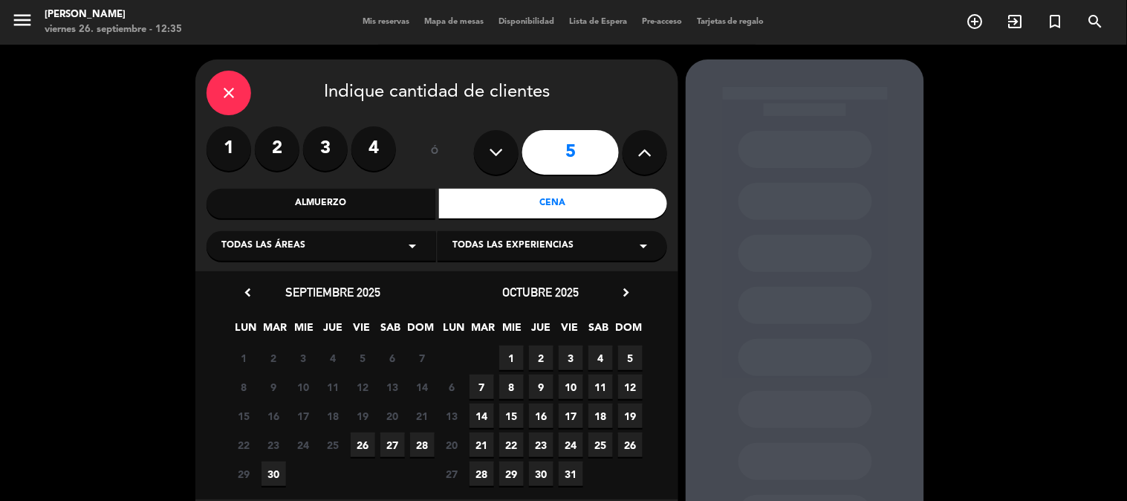
click at [627, 358] on span "5" at bounding box center [630, 358] width 25 height 25
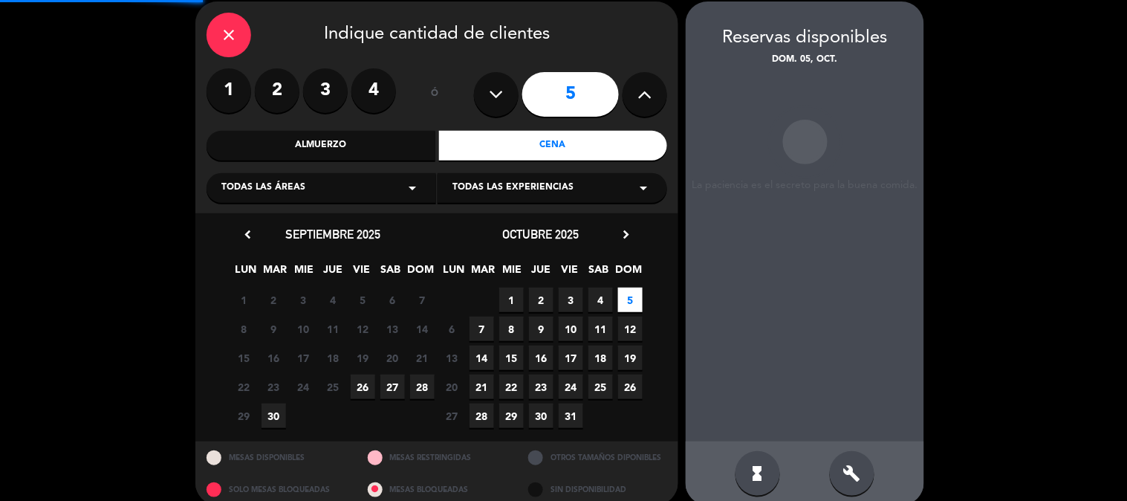
scroll to position [59, 0]
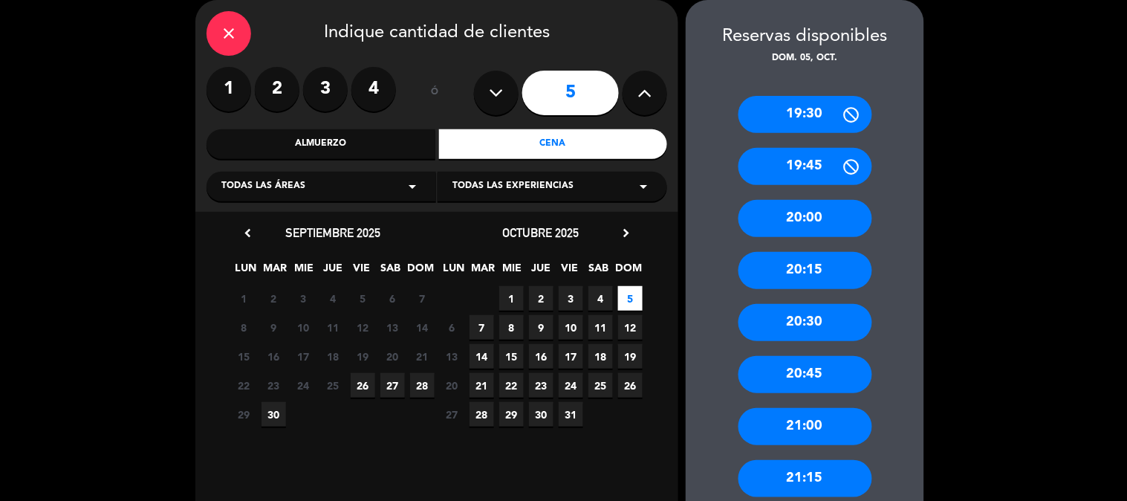
click at [833, 432] on div "21:00" at bounding box center [806, 426] width 134 height 37
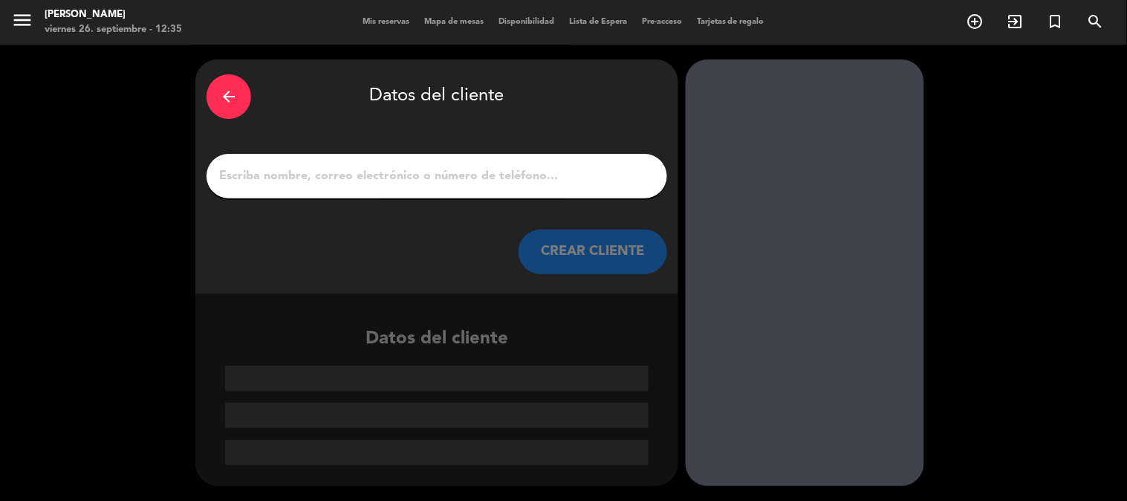
scroll to position [0, 0]
click at [480, 173] on input "1" at bounding box center [437, 176] width 438 height 21
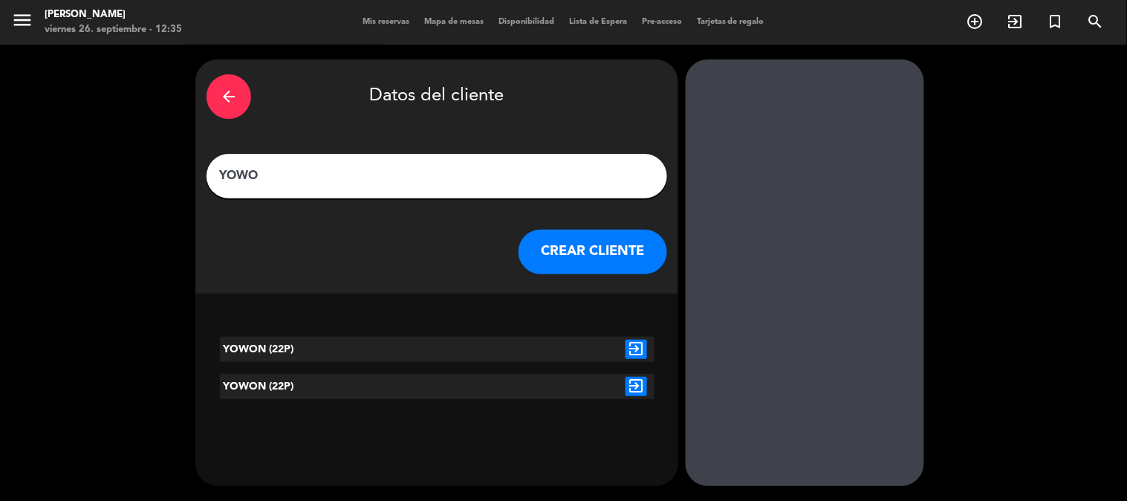
type input "YOWO"
click at [636, 345] on icon "exit_to_app" at bounding box center [637, 349] width 22 height 19
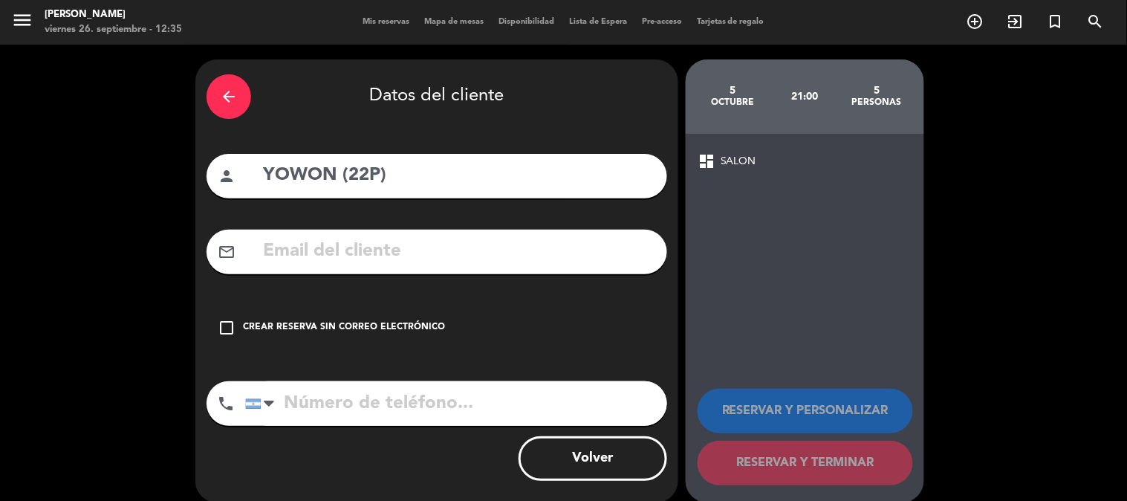
click at [399, 322] on div "Crear reserva sin correo electrónico" at bounding box center [344, 327] width 202 height 15
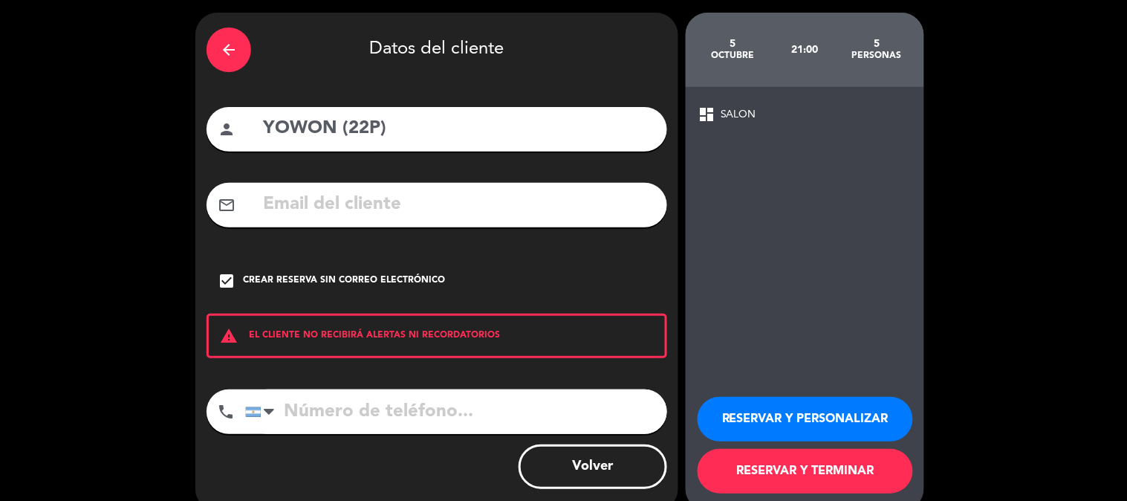
scroll to position [71, 0]
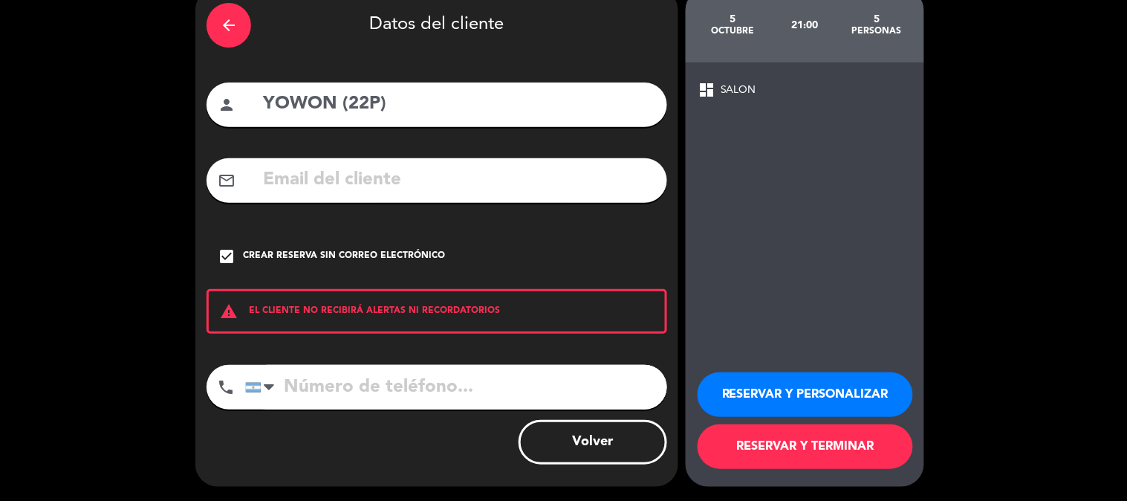
click at [852, 440] on button "RESERVAR Y TERMINAR" at bounding box center [805, 446] width 215 height 45
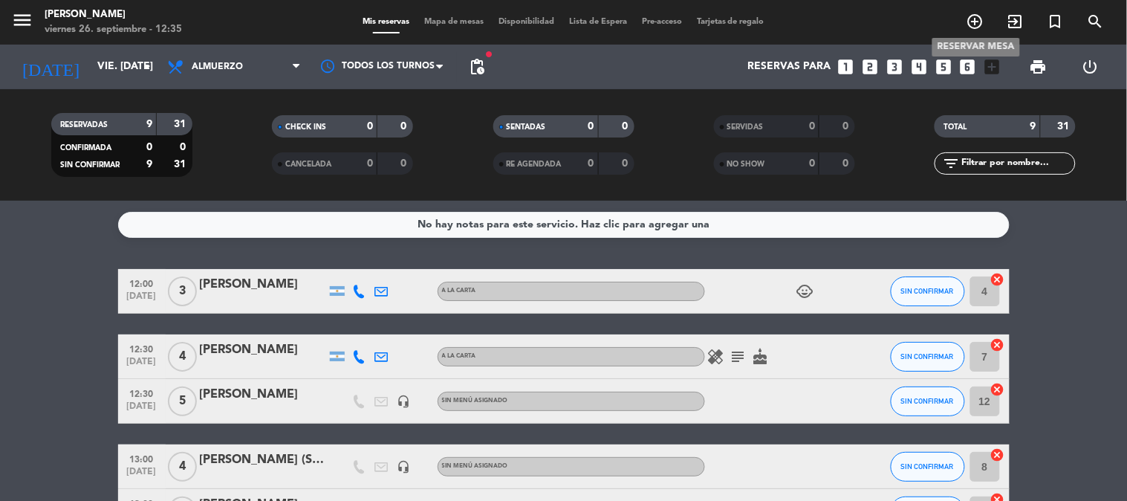
click at [975, 15] on icon "add_circle_outline" at bounding box center [976, 22] width 18 height 18
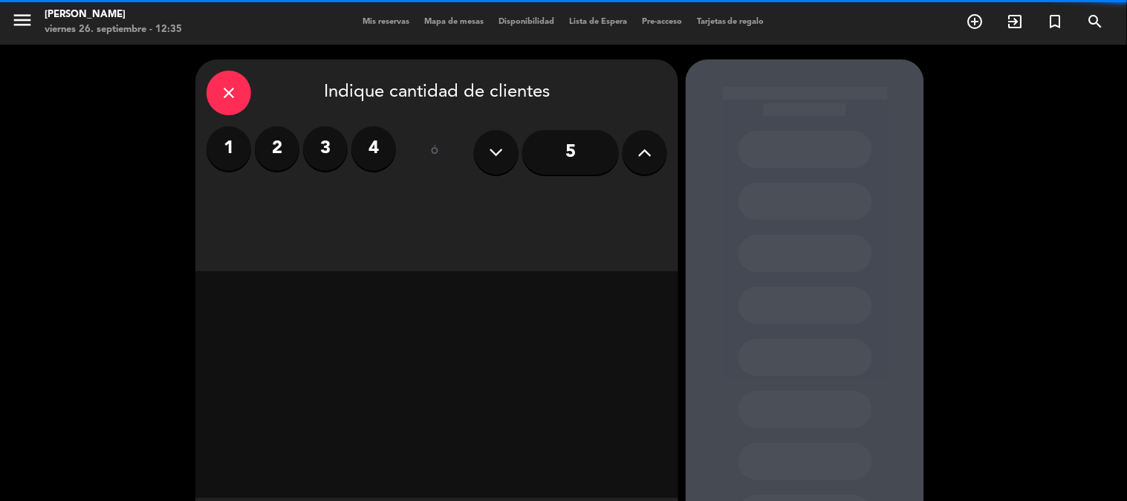
click at [584, 143] on input "5" at bounding box center [570, 152] width 97 height 45
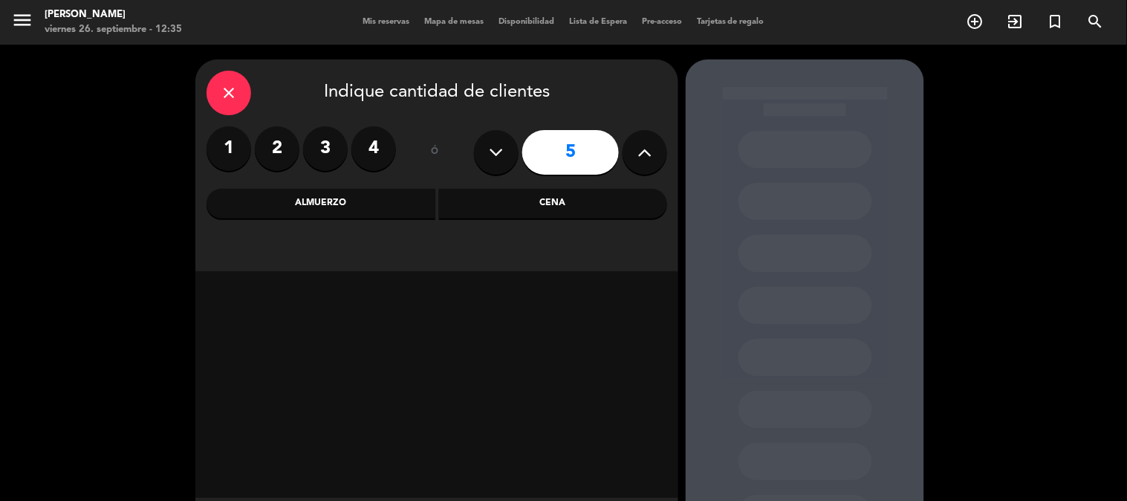
click at [550, 194] on div "Cena" at bounding box center [553, 204] width 229 height 30
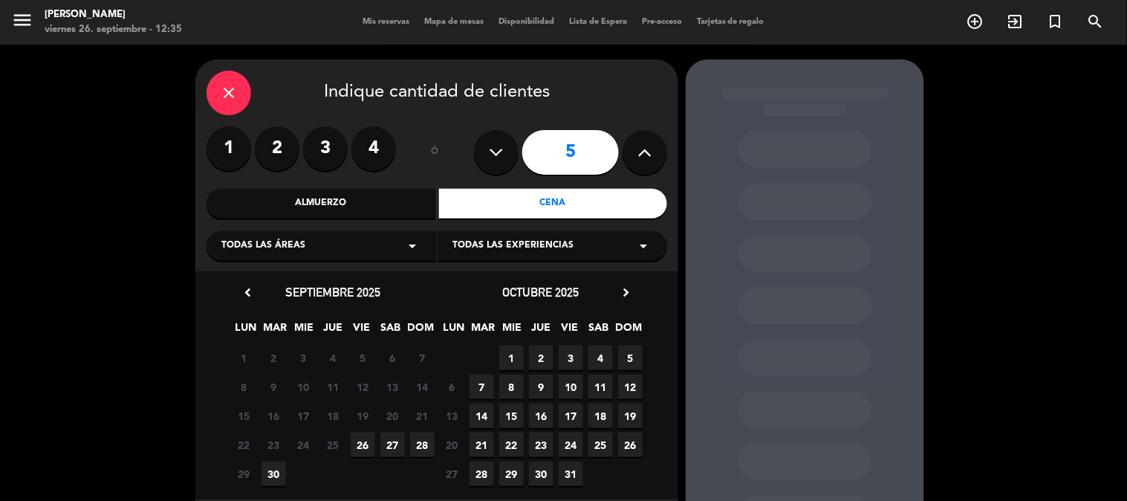
click at [632, 359] on span "5" at bounding box center [630, 358] width 25 height 25
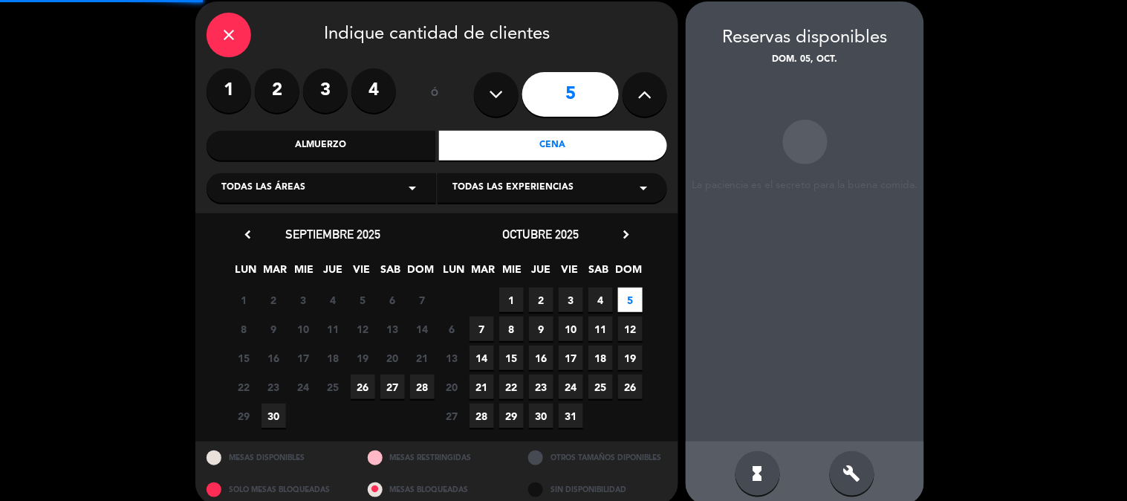
scroll to position [59, 0]
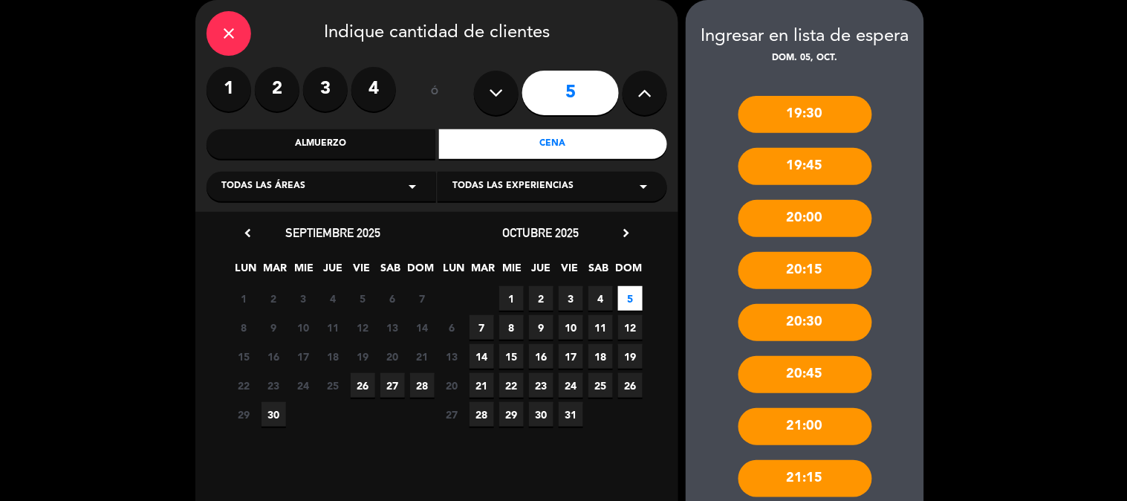
click at [811, 429] on div "21:00" at bounding box center [806, 426] width 134 height 37
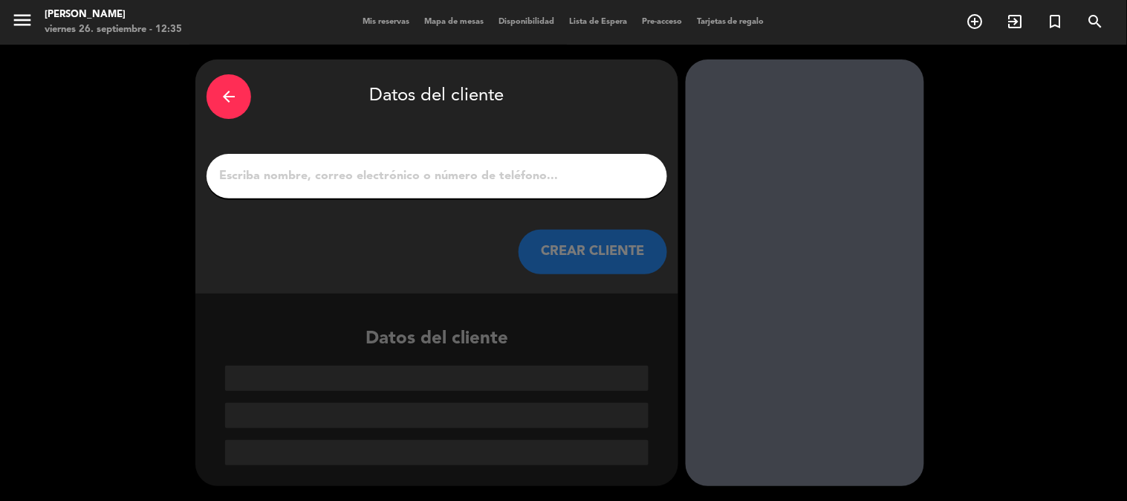
scroll to position [0, 0]
click at [550, 184] on input "1" at bounding box center [437, 176] width 438 height 21
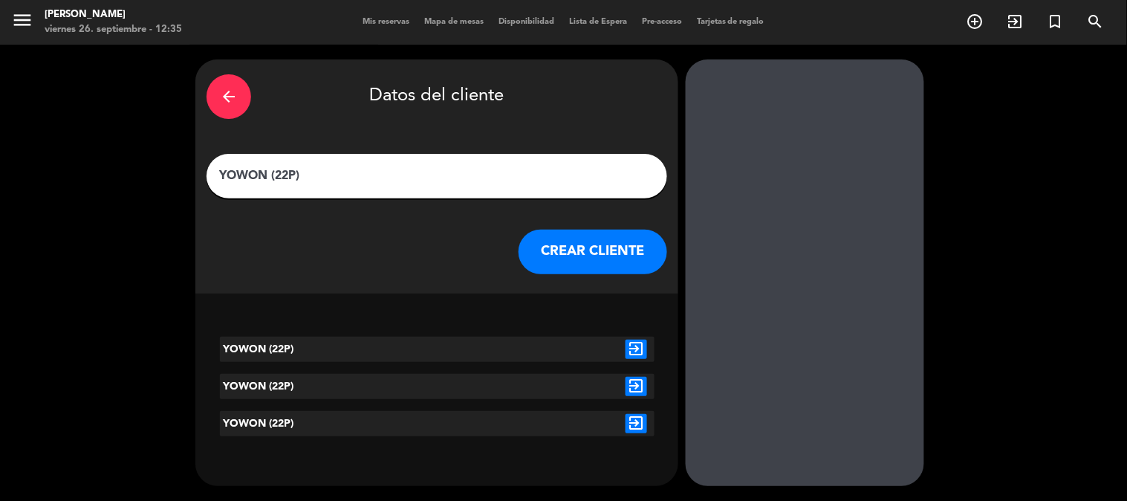
type input "YOWON (22P)"
click at [634, 344] on icon "exit_to_app" at bounding box center [637, 349] width 22 height 19
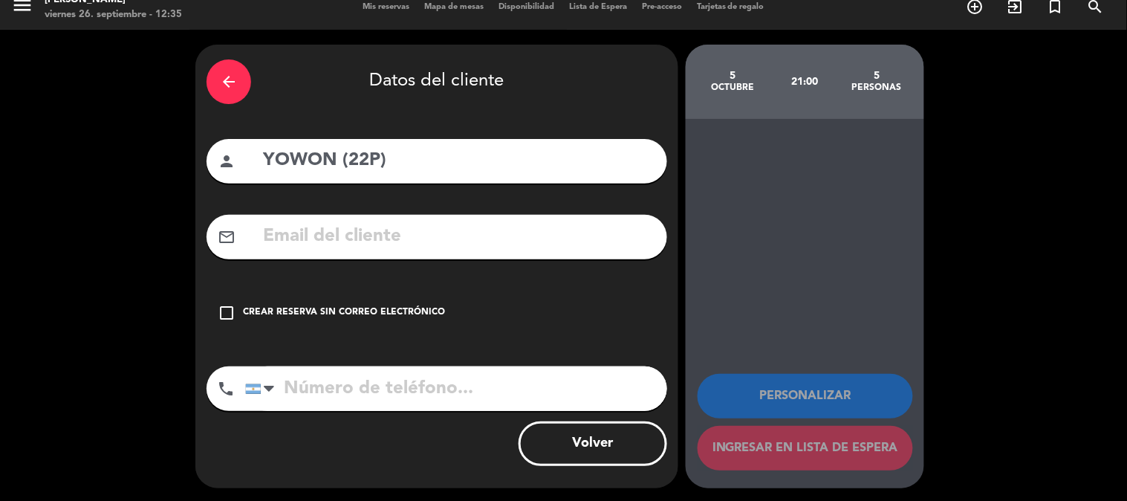
scroll to position [16, 0]
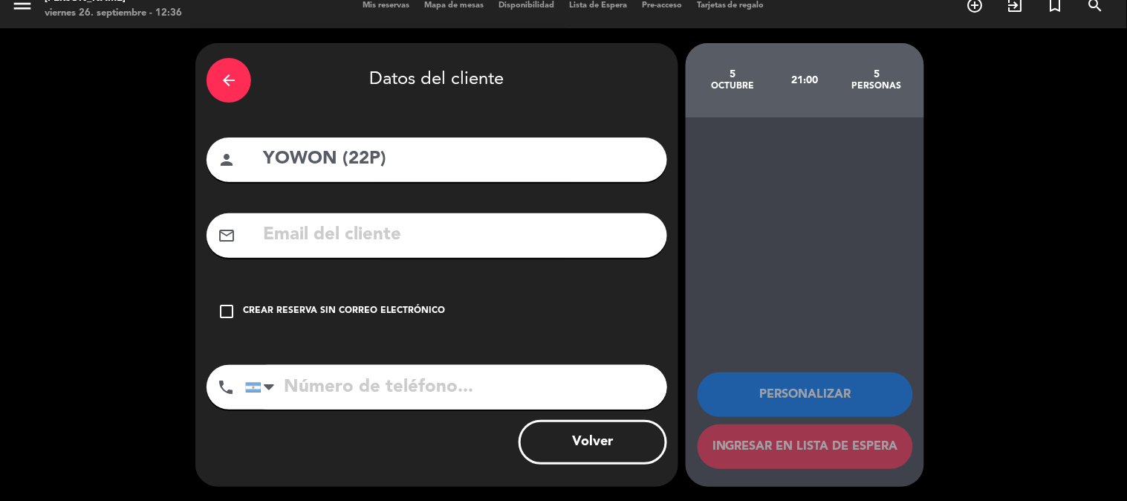
click at [230, 82] on icon "arrow_back" at bounding box center [229, 80] width 18 height 18
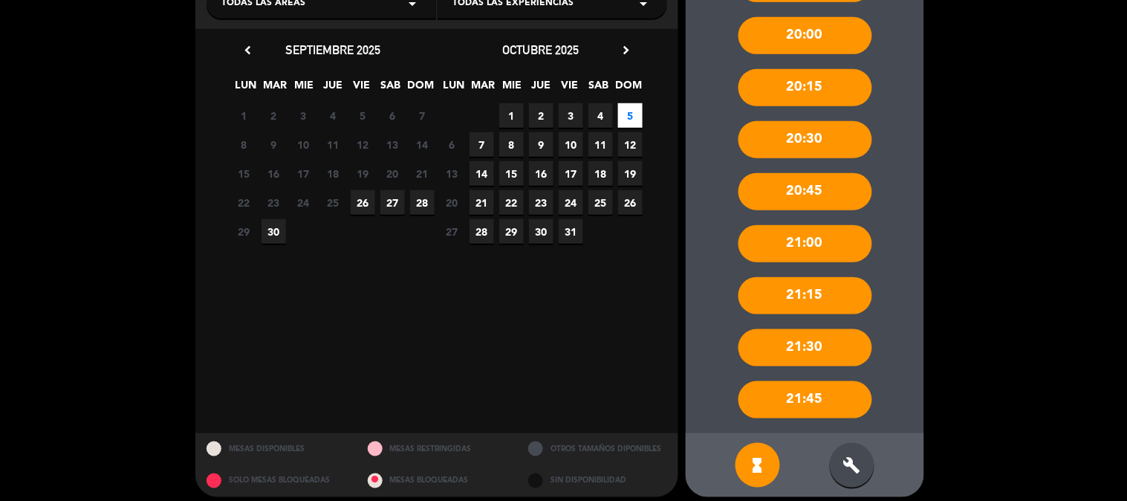
scroll to position [253, 0]
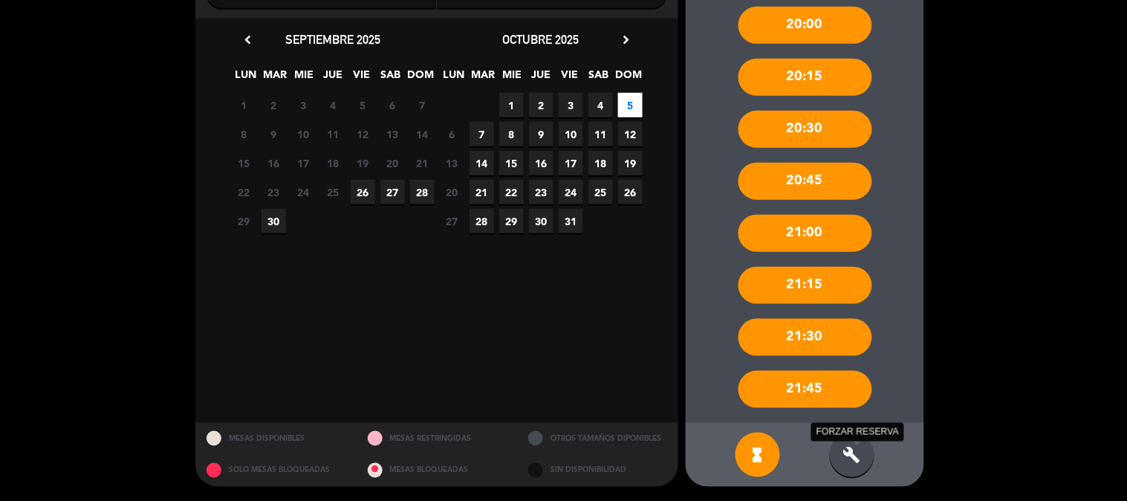
click at [855, 448] on icon "build" at bounding box center [852, 455] width 18 height 18
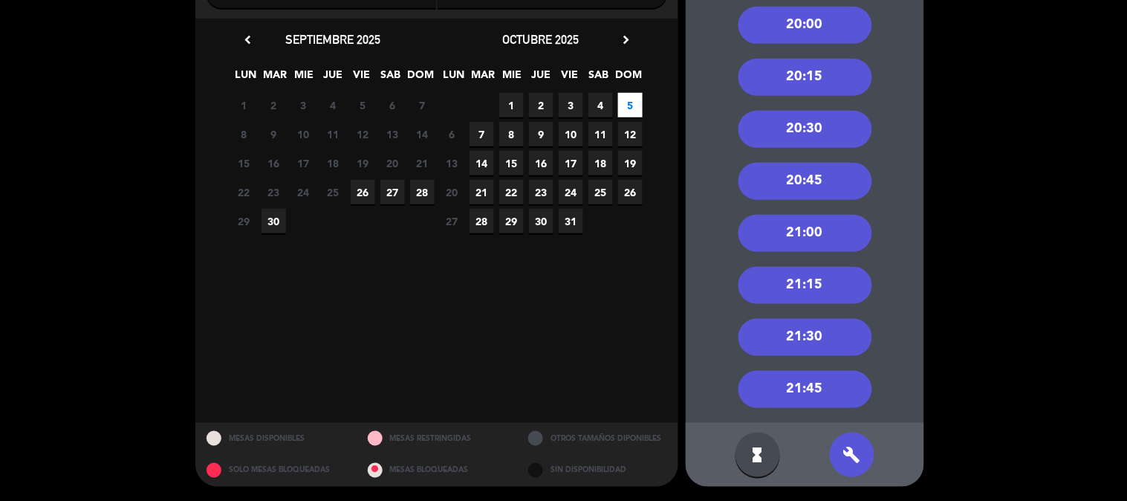
click at [827, 218] on div "21:00" at bounding box center [806, 233] width 134 height 37
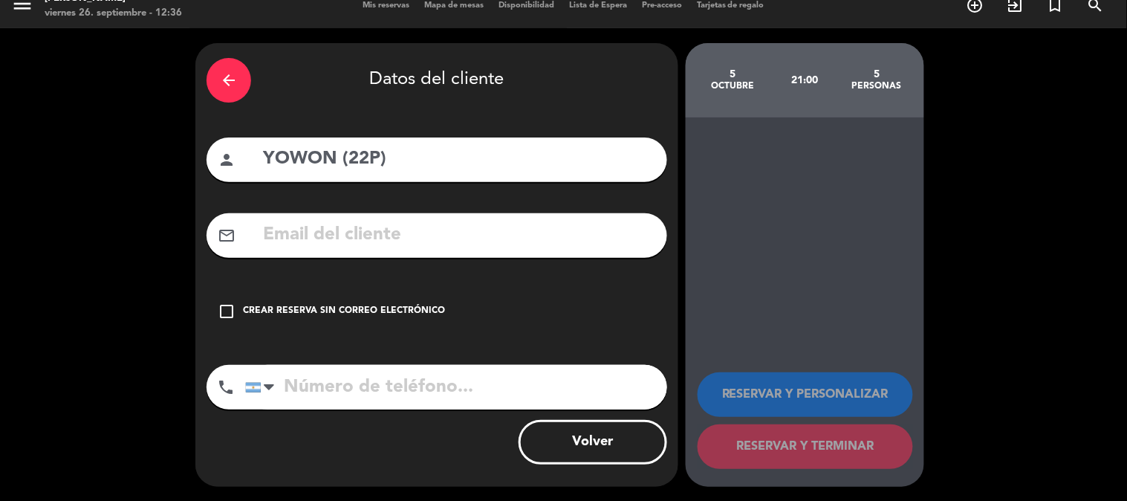
click at [241, 302] on div "check_box_outline_blank Crear reserva sin correo electrónico" at bounding box center [437, 311] width 461 height 45
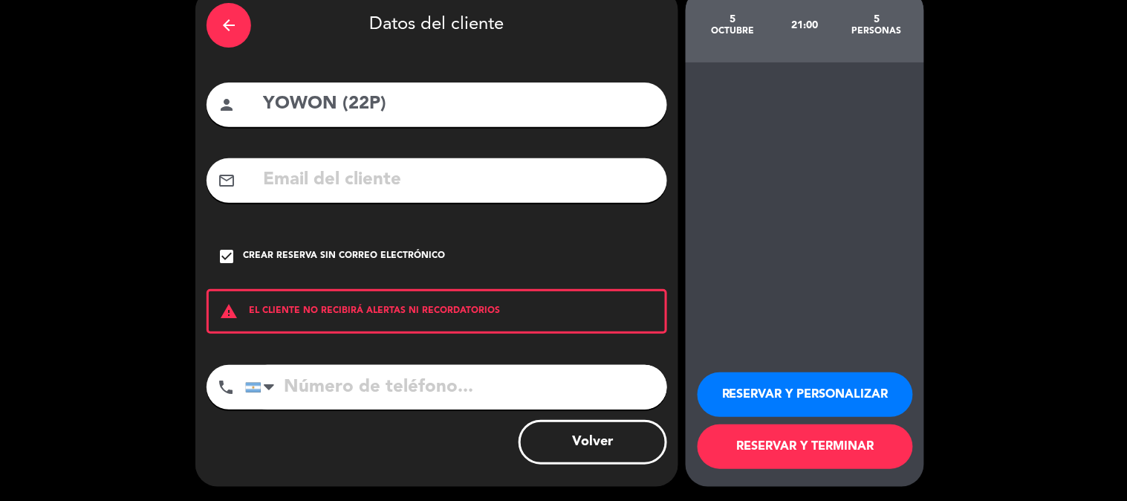
click at [844, 451] on button "RESERVAR Y TERMINAR" at bounding box center [805, 446] width 215 height 45
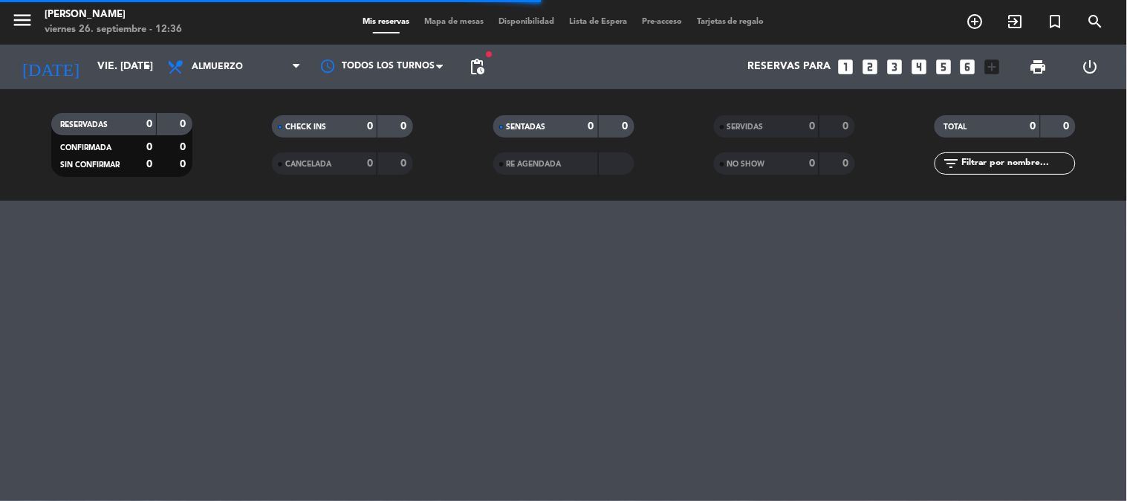
click at [658, 98] on div "RESERVADAS 0 0 CONFIRMADA 0 0 SIN CONFIRMAR 0 0 CHECK INS 0 0 CANCELADA 0 0 SEN…" at bounding box center [563, 144] width 1127 height 111
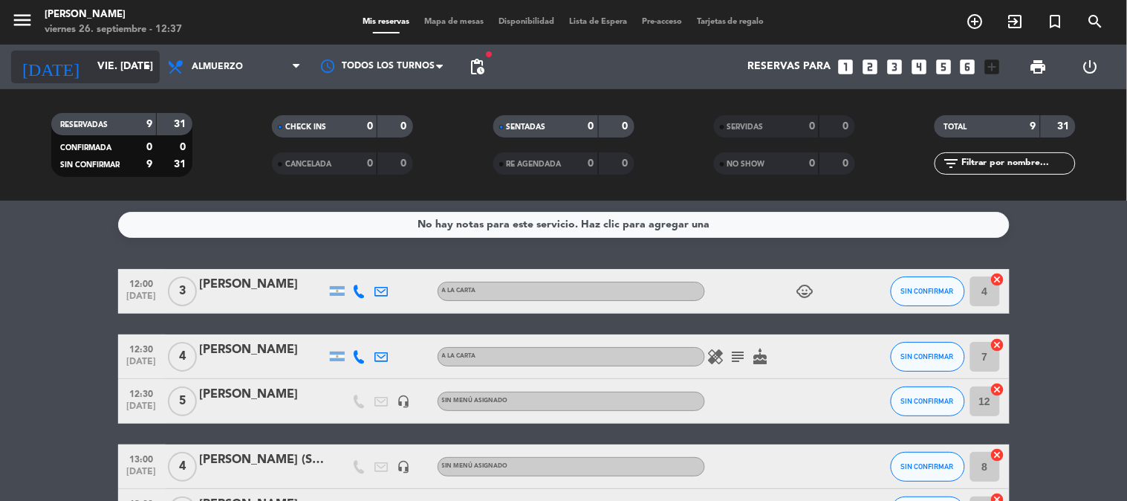
click at [126, 71] on input "vie. [DATE]" at bounding box center [160, 67] width 141 height 27
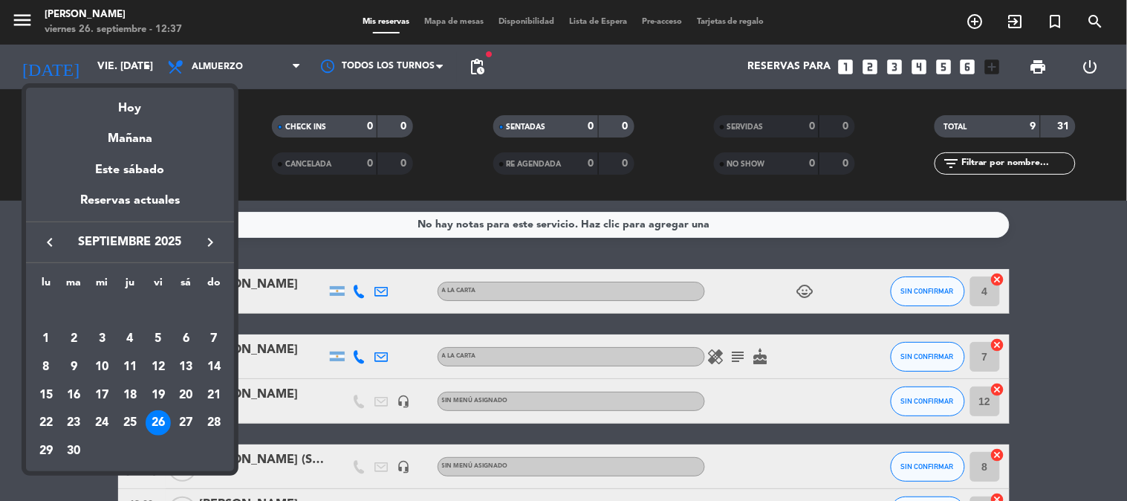
click at [210, 231] on div "keyboard_arrow_left septiembre 2025 keyboard_arrow_right" at bounding box center [130, 242] width 208 height 42
click at [210, 238] on icon "keyboard_arrow_right" at bounding box center [210, 242] width 18 height 18
click at [212, 337] on div "5" at bounding box center [213, 338] width 25 height 25
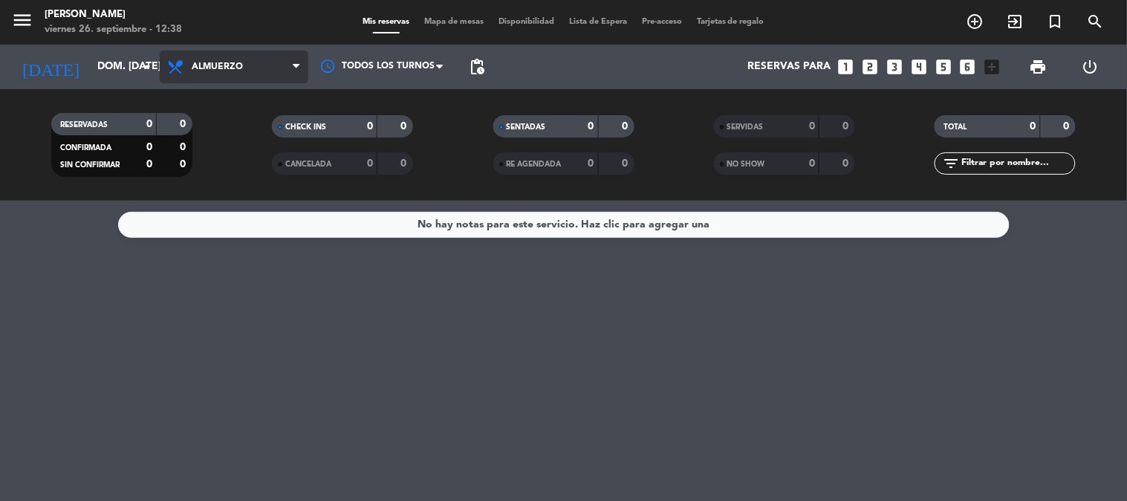
click at [234, 62] on span "Almuerzo" at bounding box center [217, 67] width 51 height 10
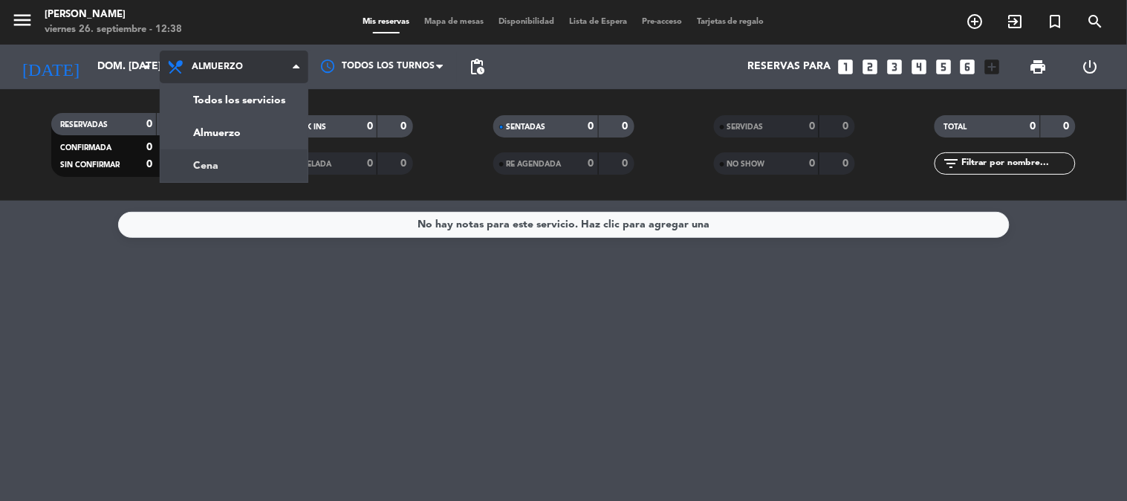
click at [239, 165] on div "menu [PERSON_NAME] 26. septiembre - 12:38 Mis reservas Mapa de mesas Disponibil…" at bounding box center [563, 100] width 1127 height 201
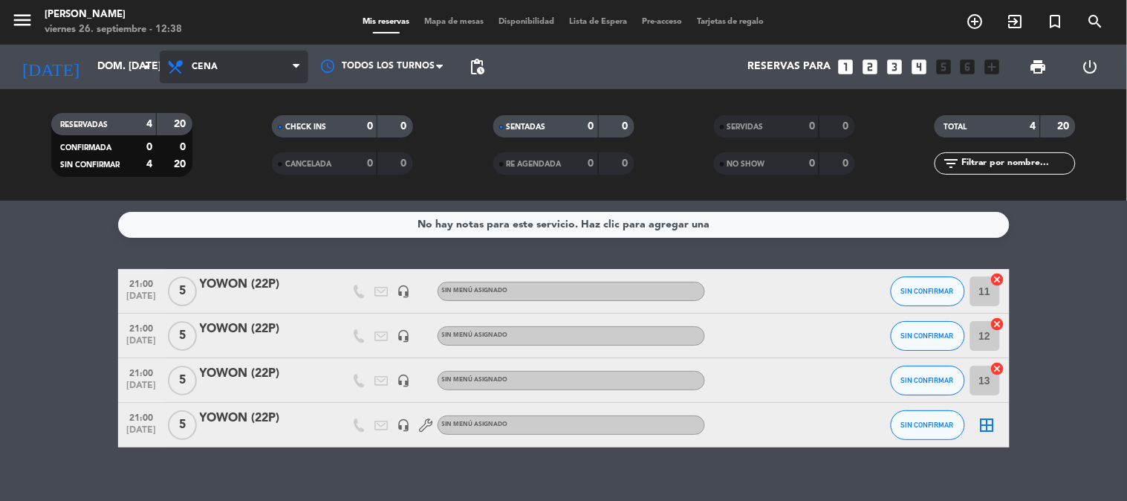
click at [169, 63] on icon at bounding box center [177, 67] width 22 height 18
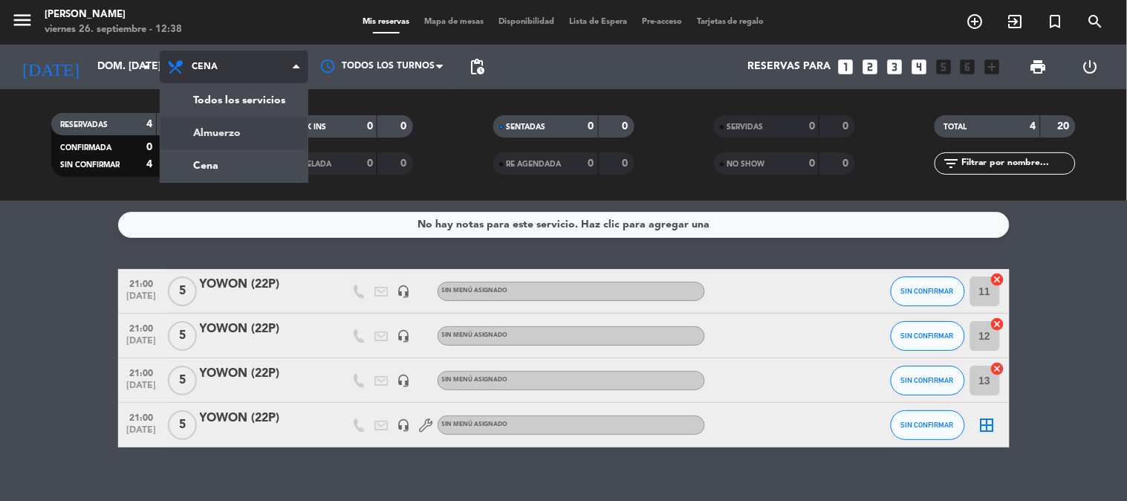
click at [230, 132] on div "menu [PERSON_NAME] 26. septiembre - 12:38 Mis reservas Mapa de mesas Disponibil…" at bounding box center [563, 100] width 1127 height 201
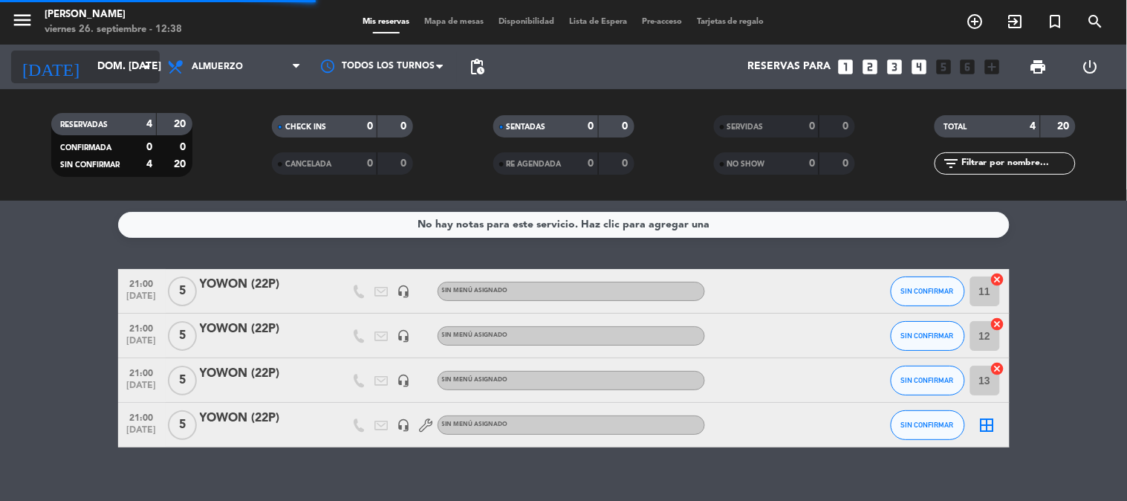
click at [121, 58] on input "dom. [DATE]" at bounding box center [160, 67] width 141 height 27
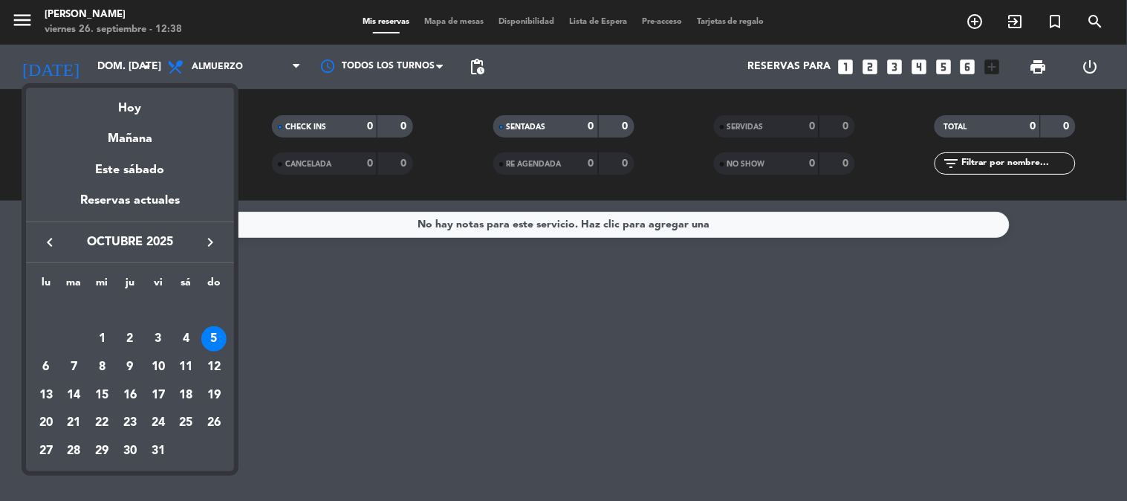
click at [54, 241] on icon "keyboard_arrow_left" at bounding box center [50, 242] width 18 height 18
click at [152, 415] on div "26" at bounding box center [158, 422] width 25 height 25
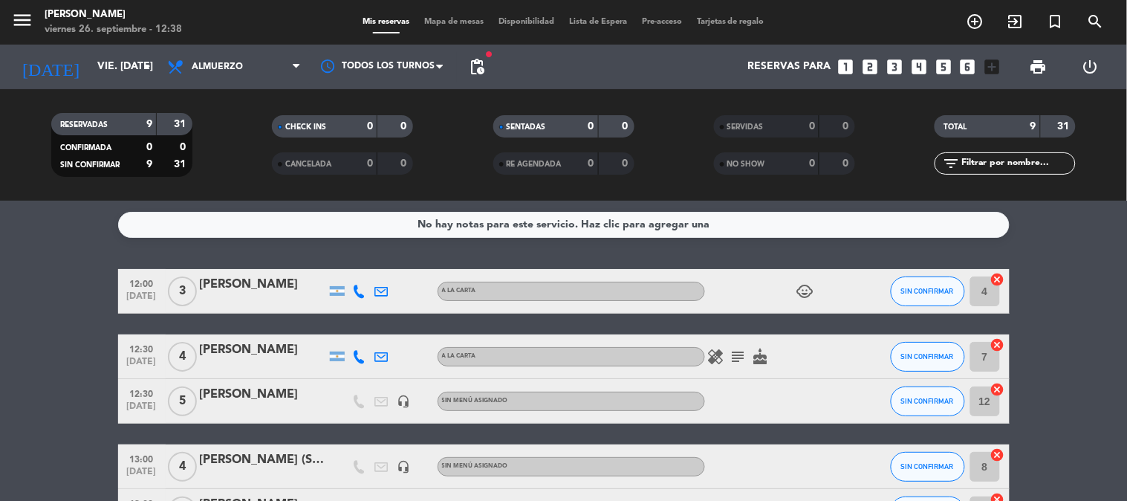
click at [80, 294] on bookings-row "12:00 [DATE] 3 [PERSON_NAME] A [PERSON_NAME] child_care SIN CONFIRMAR 4 cancel …" at bounding box center [563, 501] width 1127 height 464
click at [201, 60] on span "Almuerzo" at bounding box center [234, 67] width 149 height 33
click at [104, 54] on input "vie. [DATE]" at bounding box center [160, 67] width 141 height 27
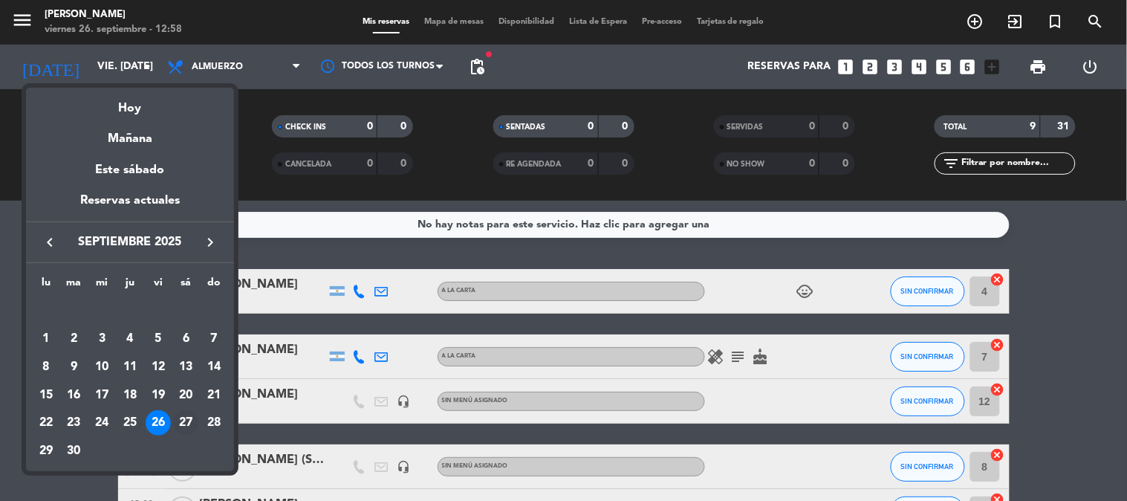
click at [178, 417] on div "27" at bounding box center [185, 422] width 25 height 25
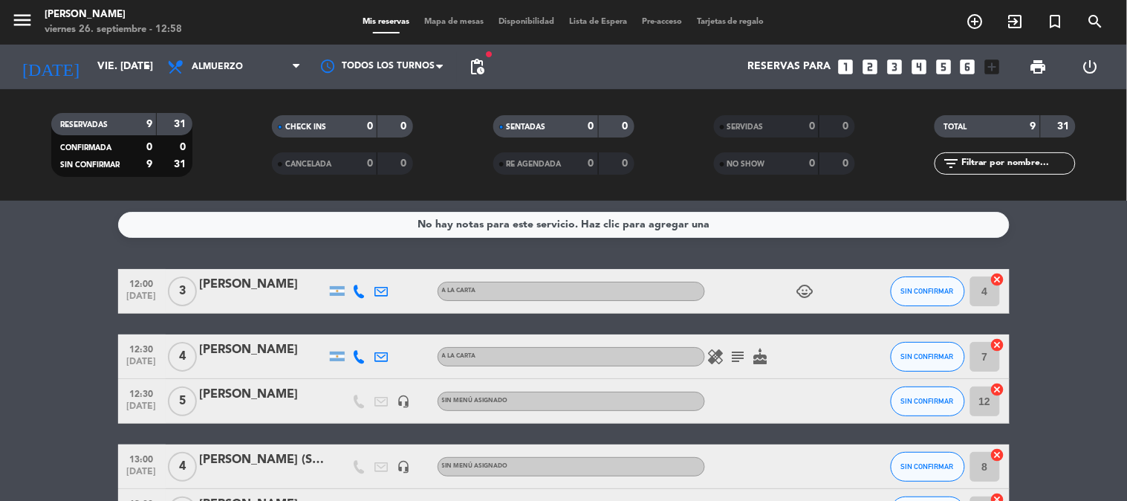
type input "sáb. [DATE]"
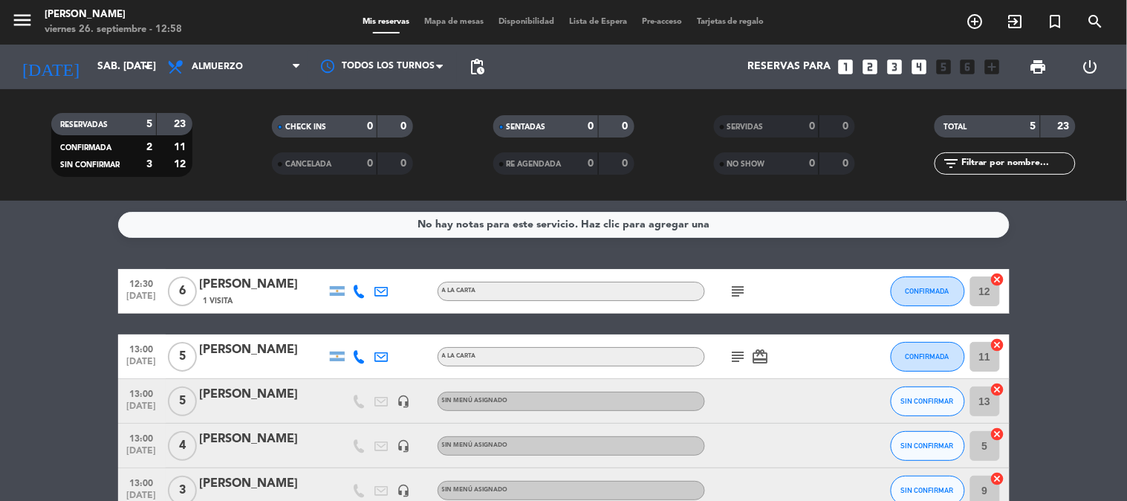
click at [229, 295] on span "1 Visita" at bounding box center [219, 301] width 30 height 12
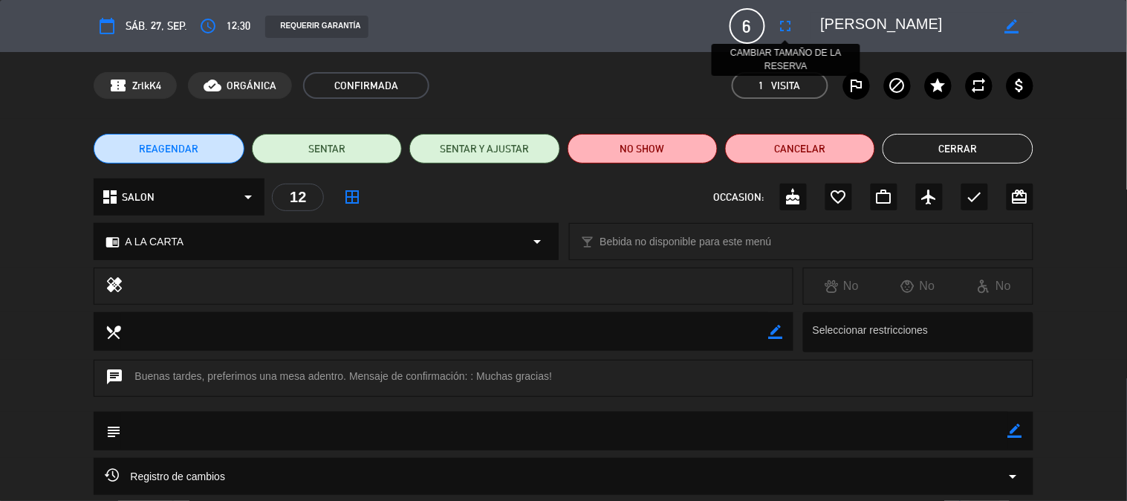
click at [786, 27] on icon "fullscreen" at bounding box center [786, 26] width 18 height 18
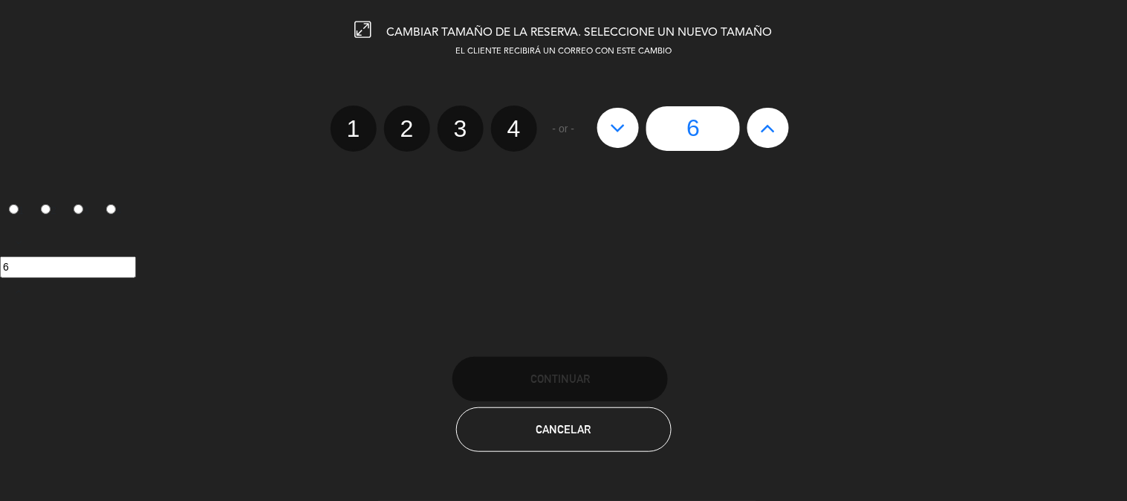
click at [513, 123] on label "4" at bounding box center [514, 129] width 46 height 46
click at [513, 120] on input "4" at bounding box center [513, 116] width 10 height 10
radio input "true"
radio input "false"
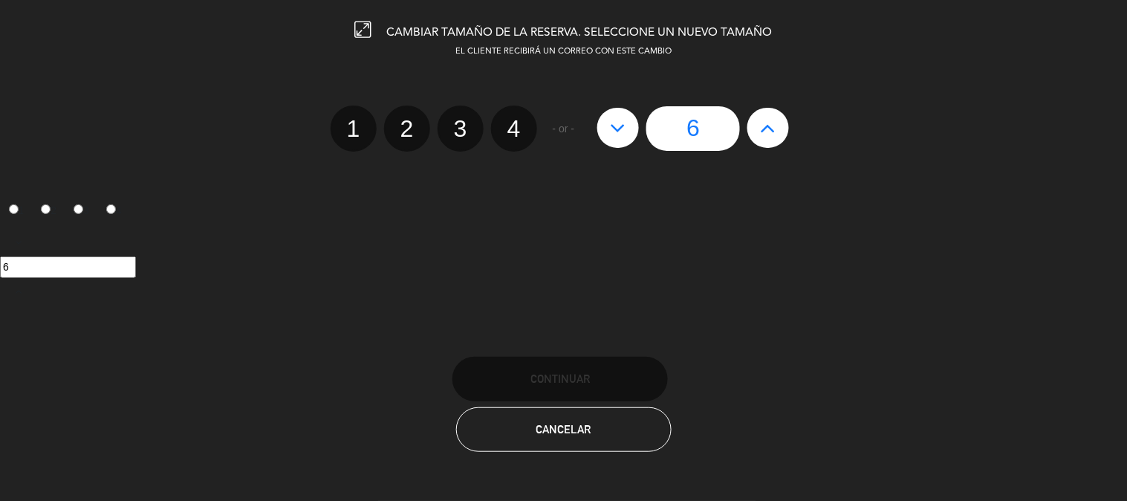
radio input "false"
radio input "true"
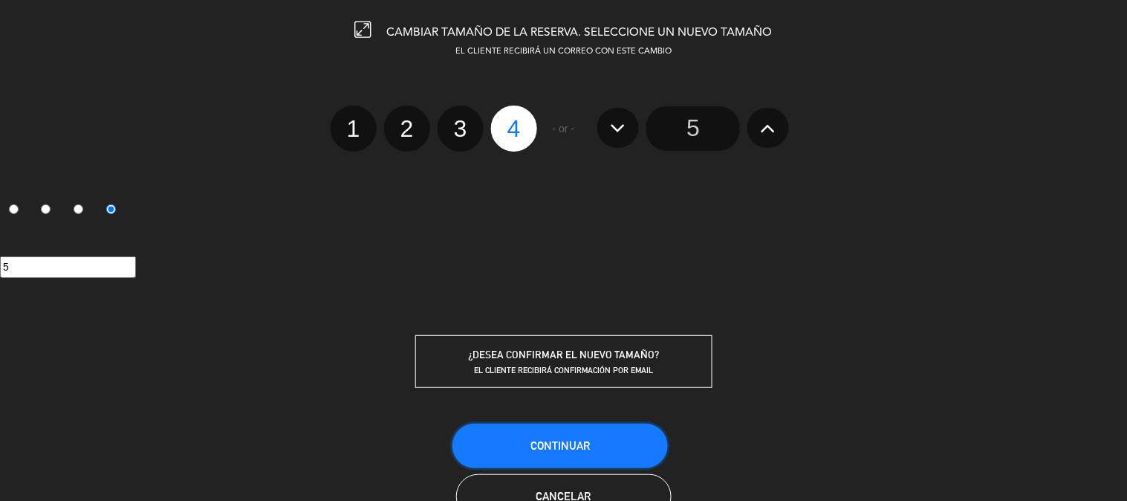
click at [565, 441] on span "Continuar" at bounding box center [560, 445] width 59 height 13
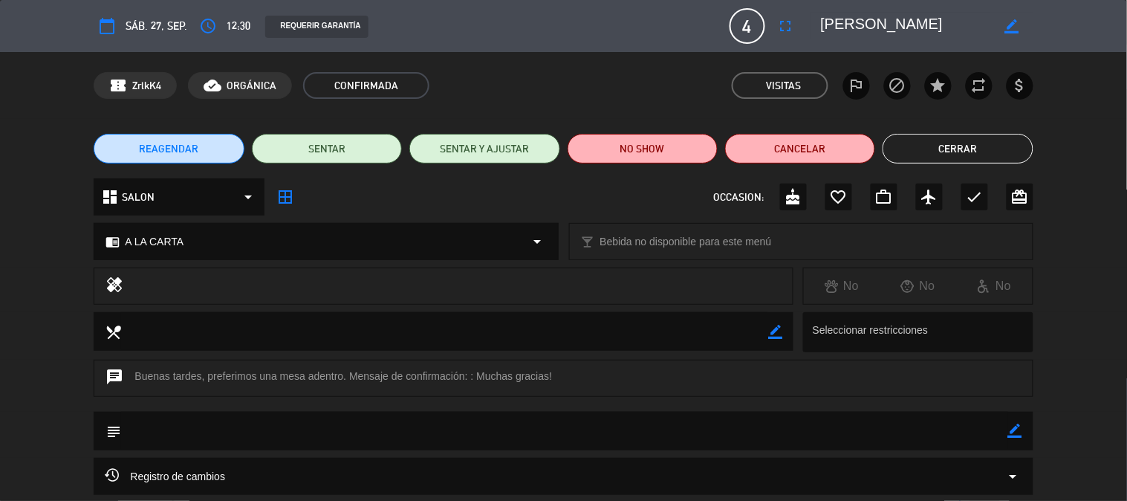
click at [985, 144] on button "Cerrar" at bounding box center [958, 149] width 150 height 30
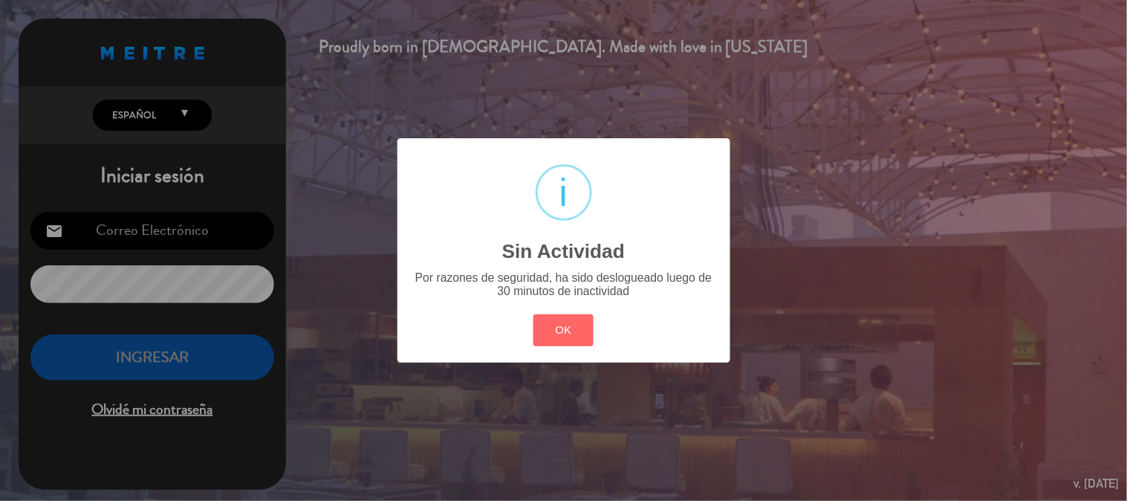
type input "[EMAIL_ADDRESS][PERSON_NAME][DOMAIN_NAME]"
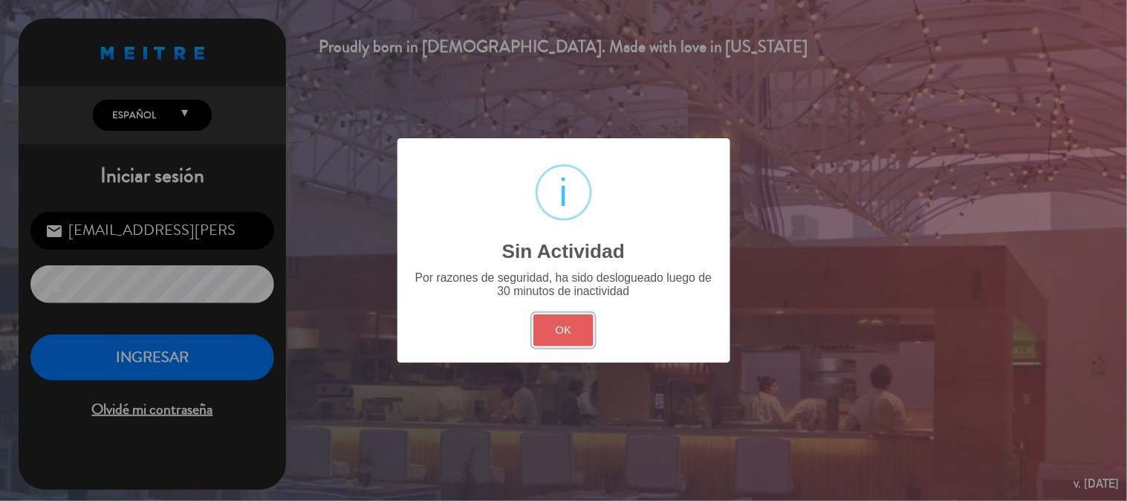
click at [581, 333] on button "OK" at bounding box center [564, 330] width 60 height 32
